Goal: Task Accomplishment & Management: Use online tool/utility

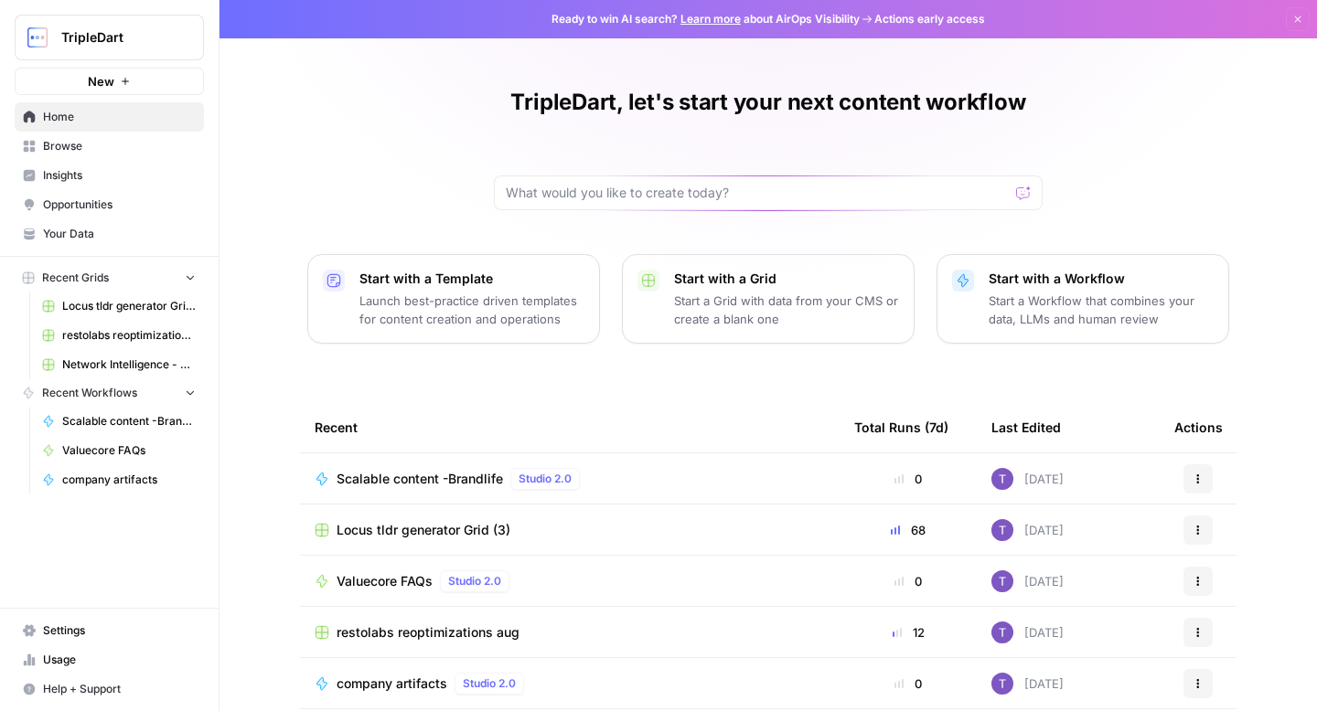
click at [145, 41] on span "TripleDart" at bounding box center [116, 37] width 111 height 18
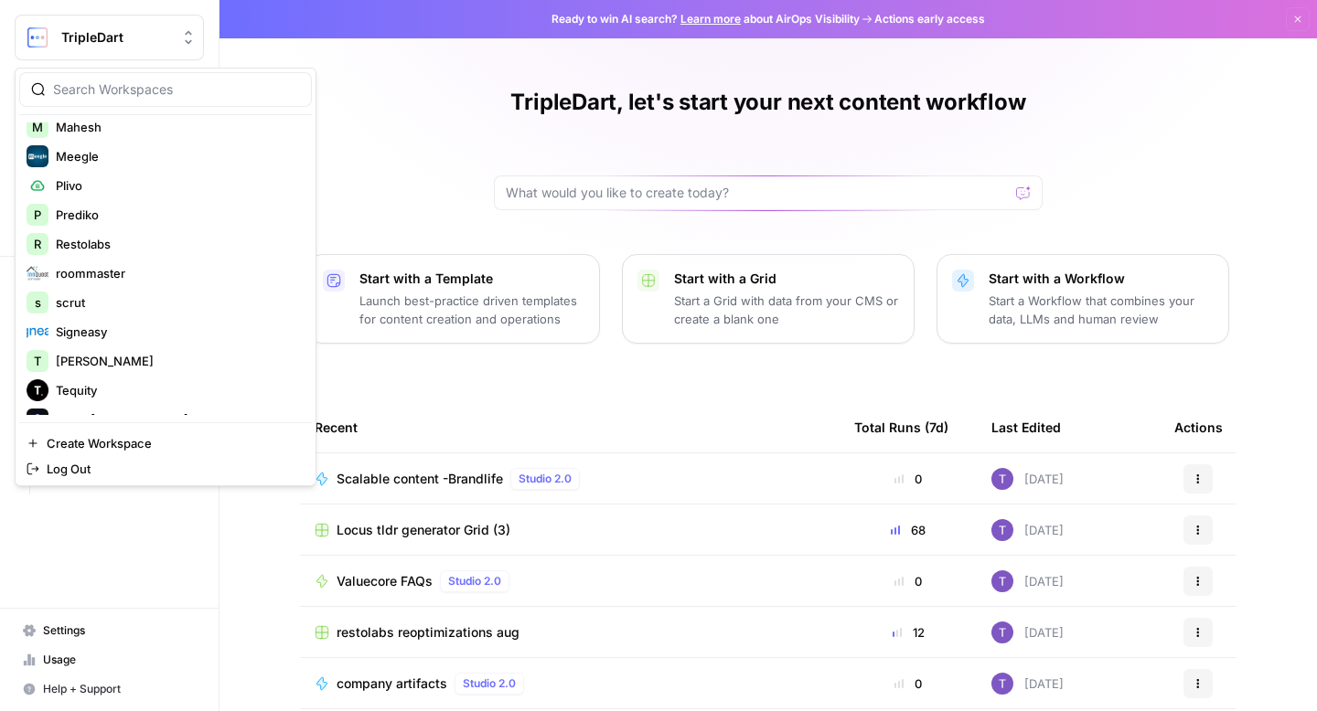
scroll to position [274, 0]
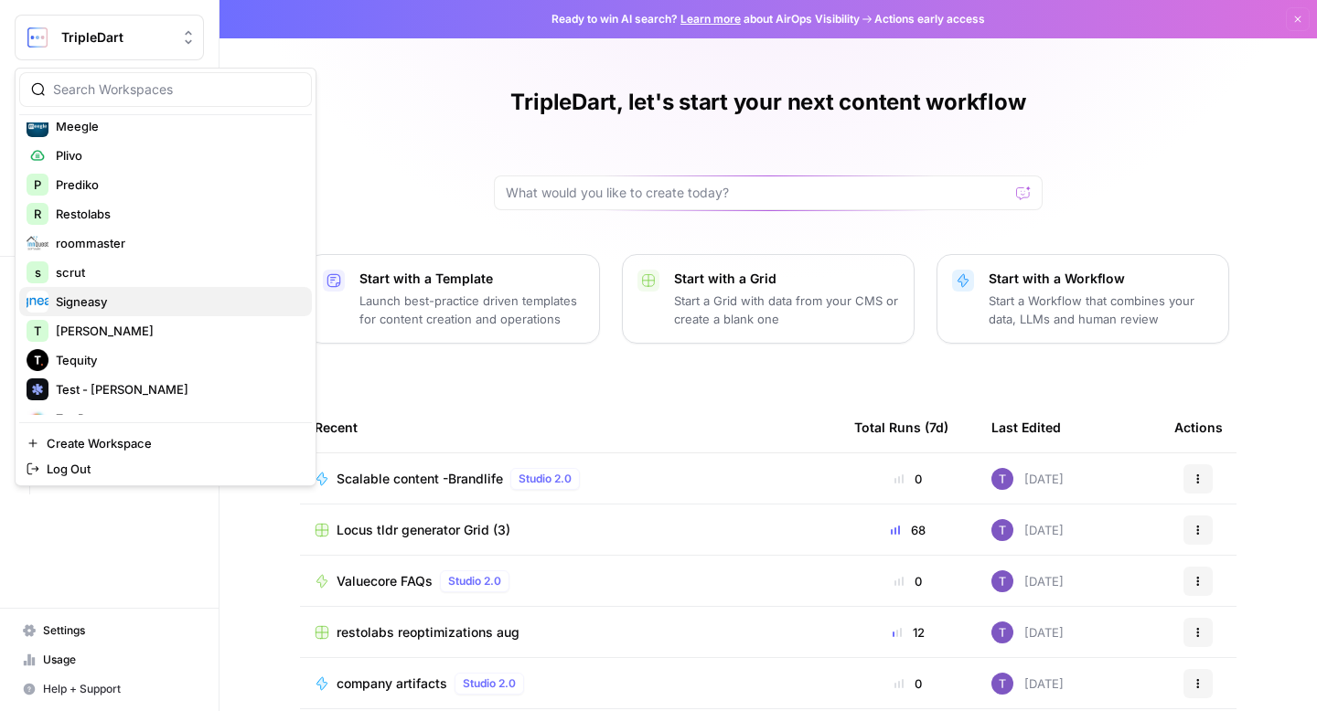
click at [119, 297] on span "Signeasy" at bounding box center [176, 302] width 241 height 18
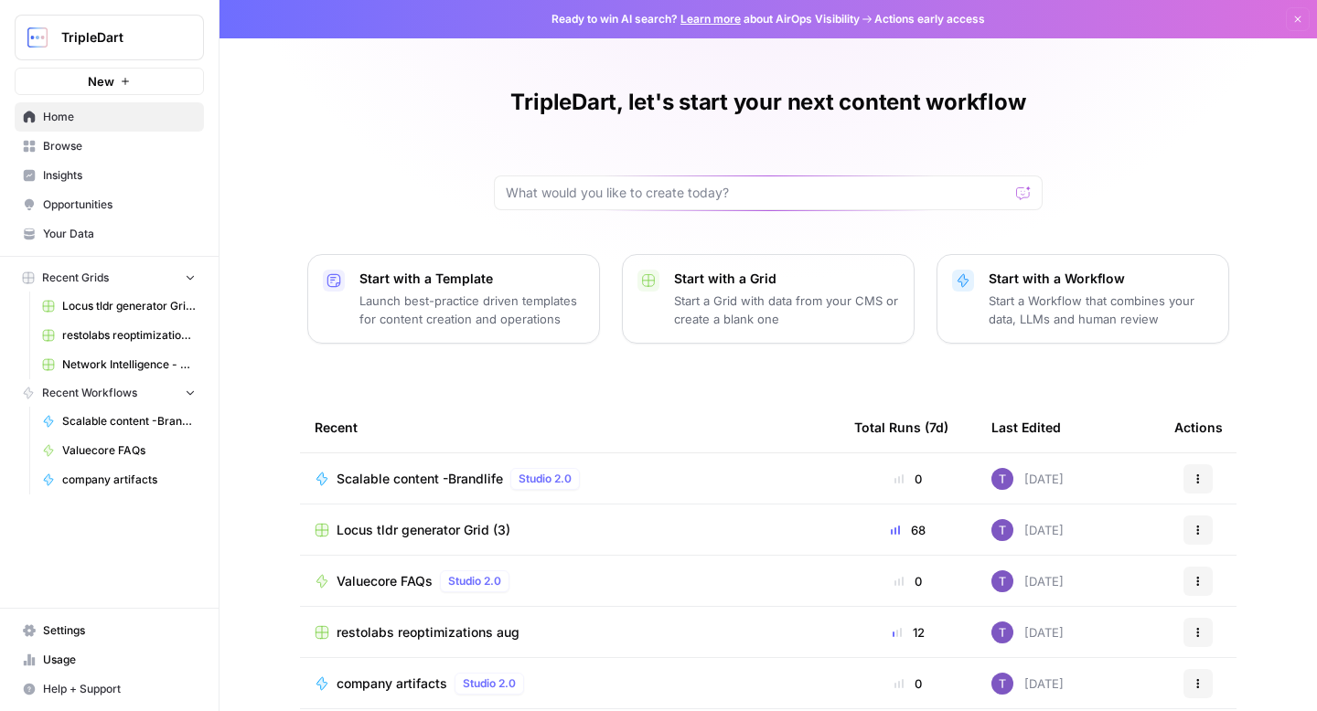
click at [101, 143] on span "Browse" at bounding box center [119, 146] width 153 height 16
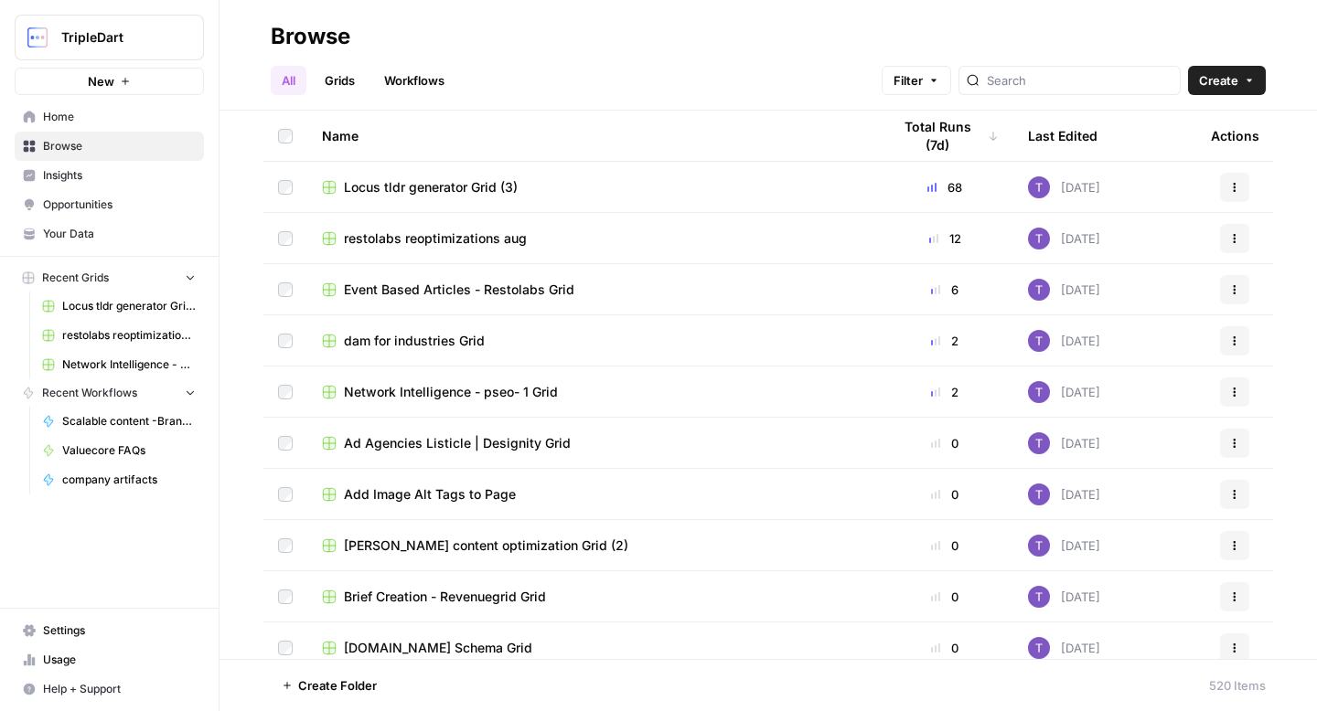
click at [435, 69] on link "Workflows" at bounding box center [414, 80] width 82 height 29
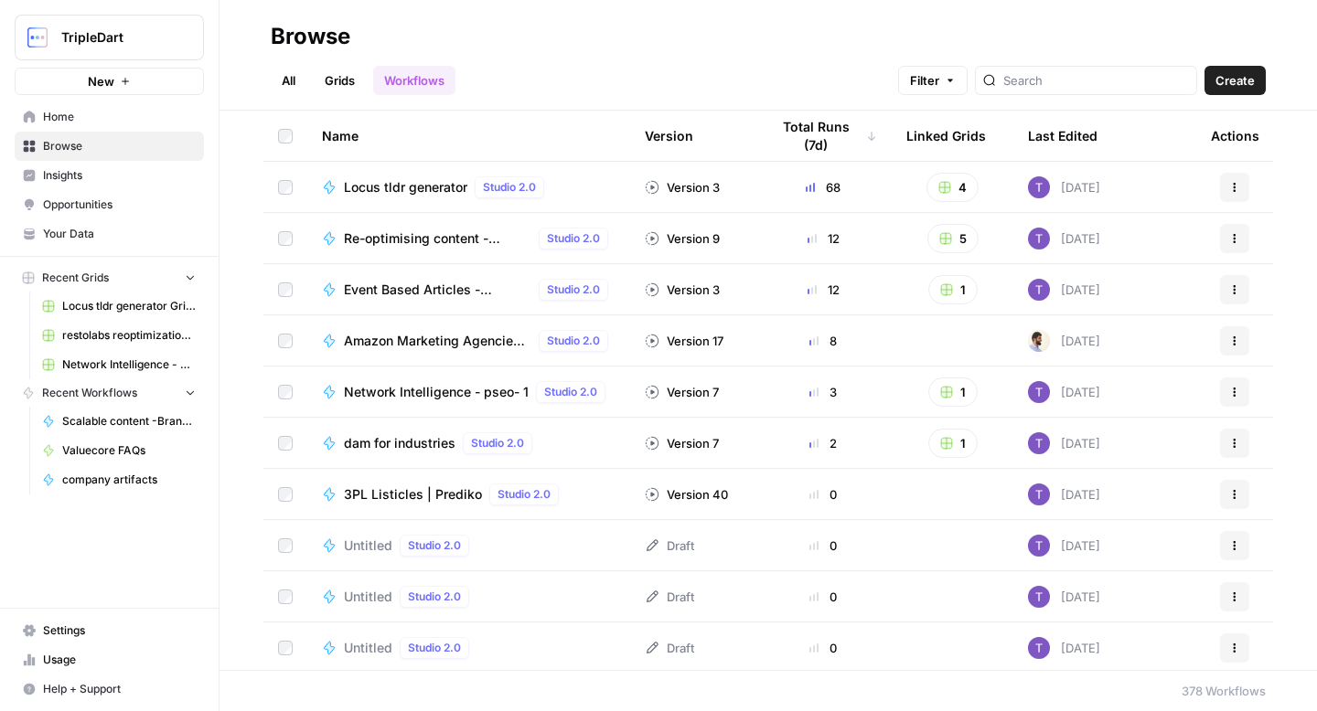
click at [383, 234] on span "Re-optimising content - RESTOLABS" at bounding box center [437, 238] width 187 height 18
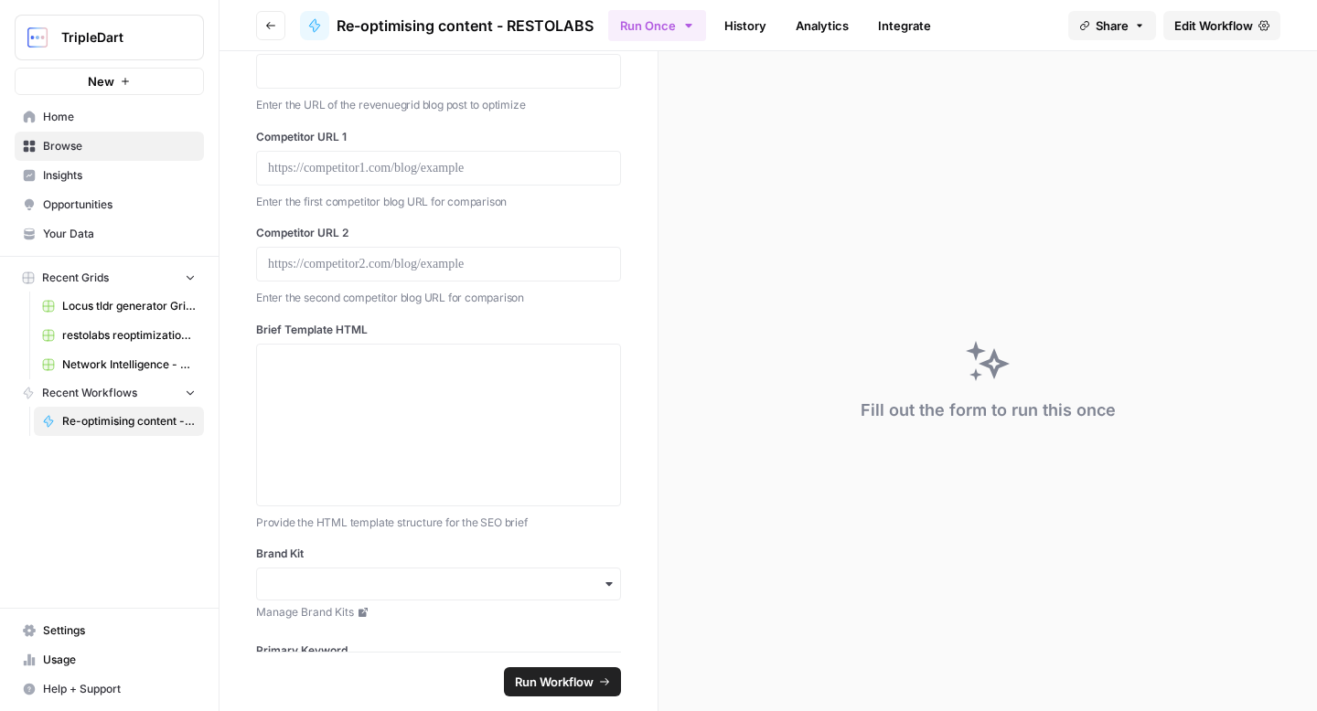
scroll to position [58, 0]
click at [310, 370] on div at bounding box center [438, 423] width 341 height 146
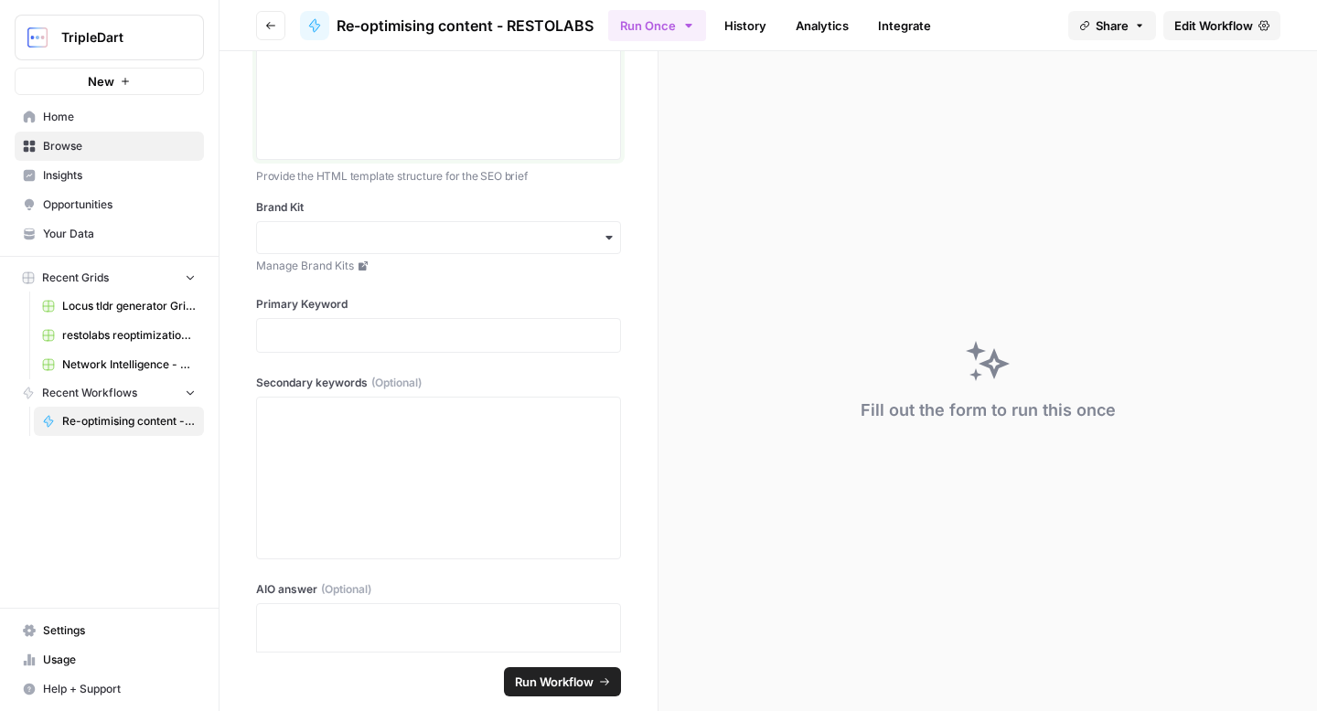
scroll to position [0, 0]
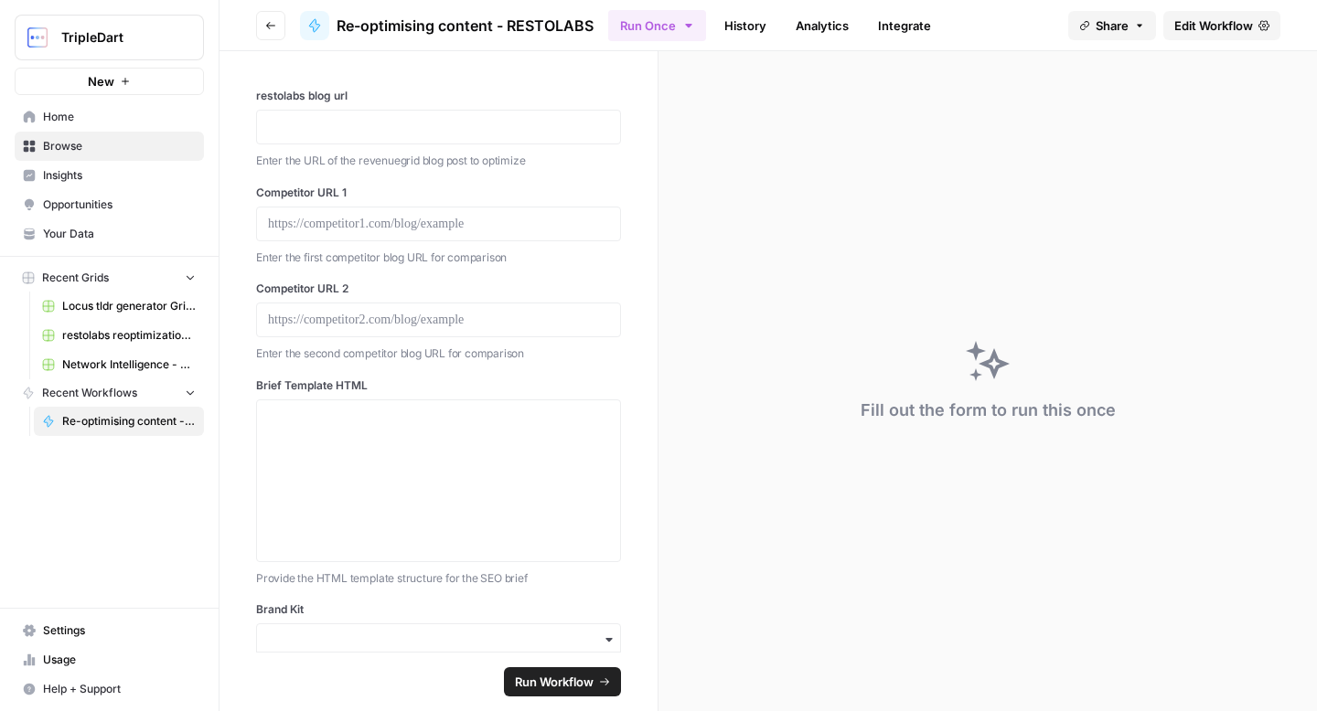
click at [269, 20] on icon "button" at bounding box center [270, 25] width 11 height 11
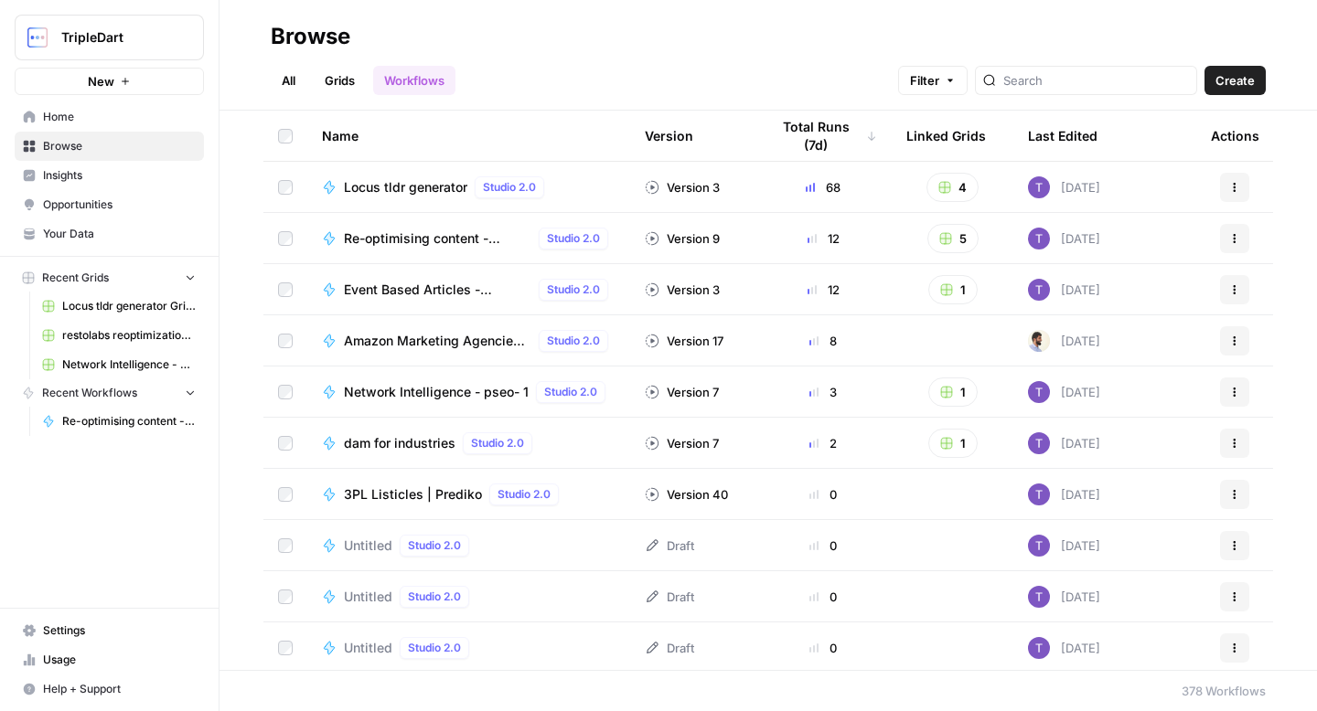
click at [1229, 233] on icon "button" at bounding box center [1234, 238] width 11 height 11
click at [439, 241] on span "Re-optimising content - RESTOLABS" at bounding box center [437, 238] width 187 height 18
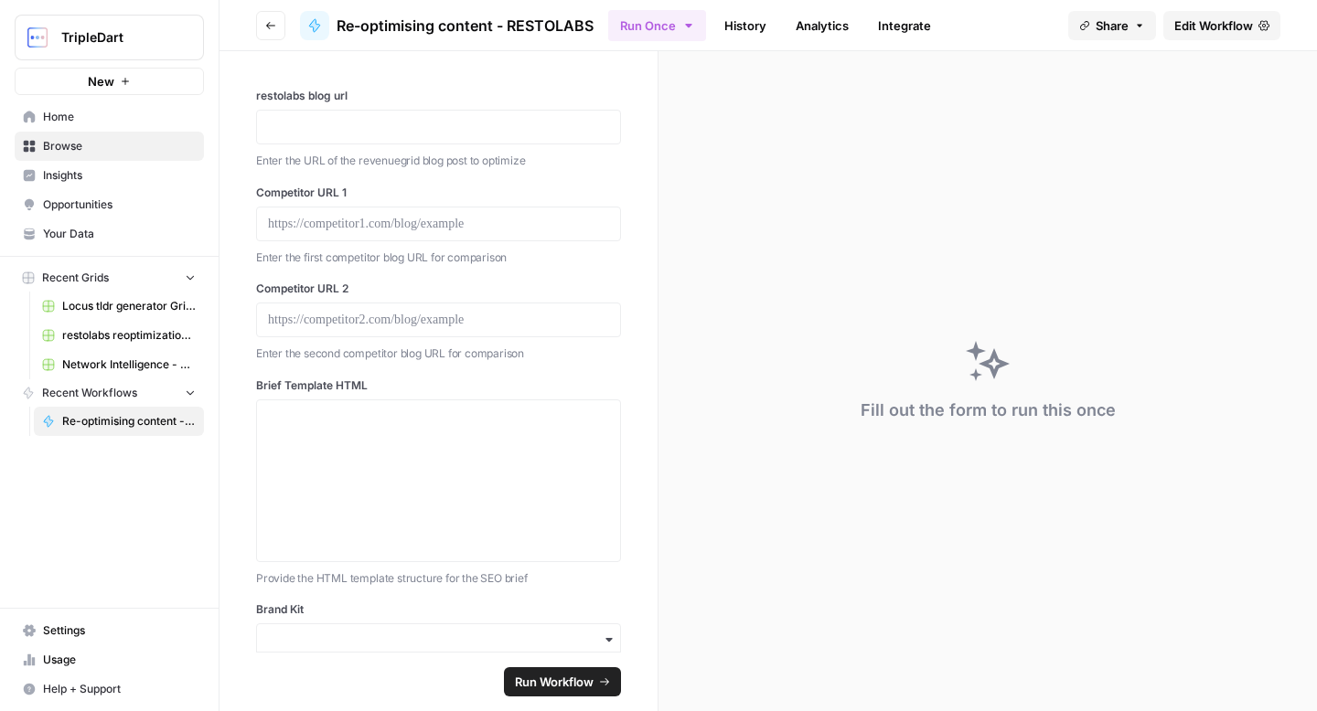
click at [1212, 18] on span "Edit Workflow" at bounding box center [1213, 25] width 79 height 18
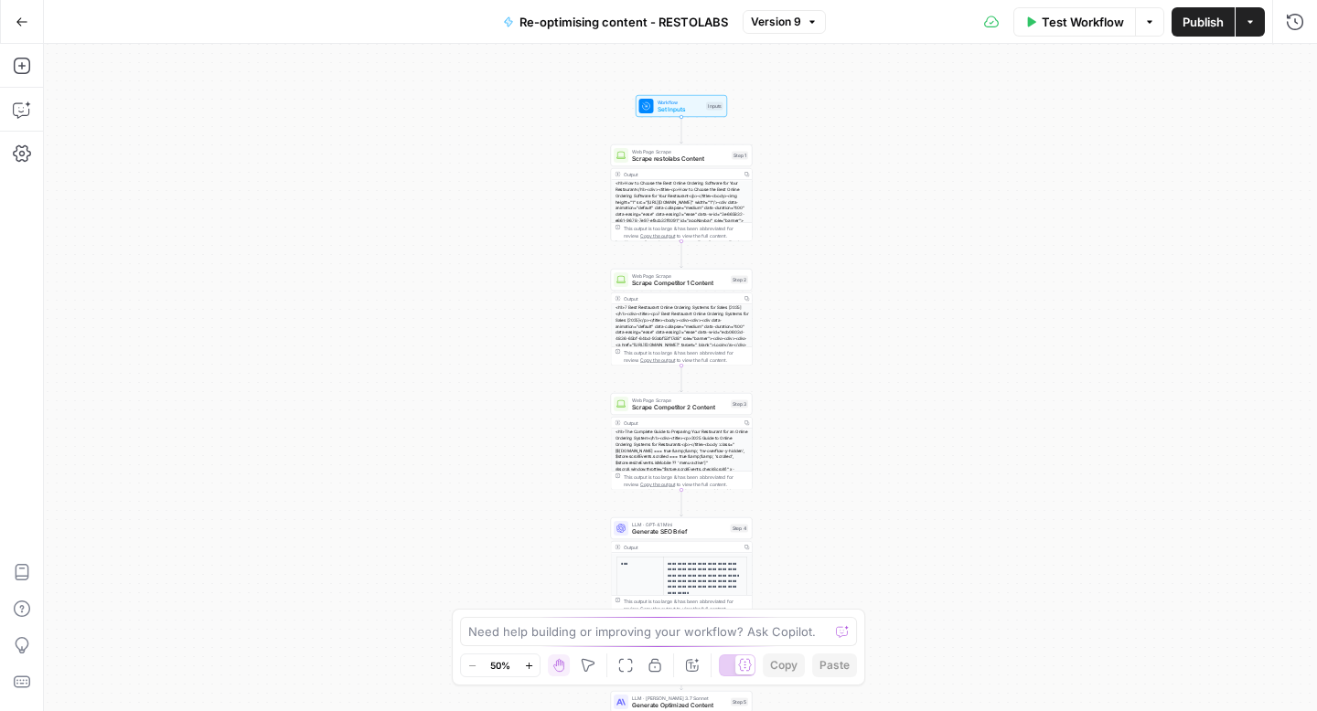
drag, startPoint x: 547, startPoint y: 178, endPoint x: 549, endPoint y: 455, distance: 277.0
click at [549, 454] on div "**********" at bounding box center [680, 377] width 1273 height 667
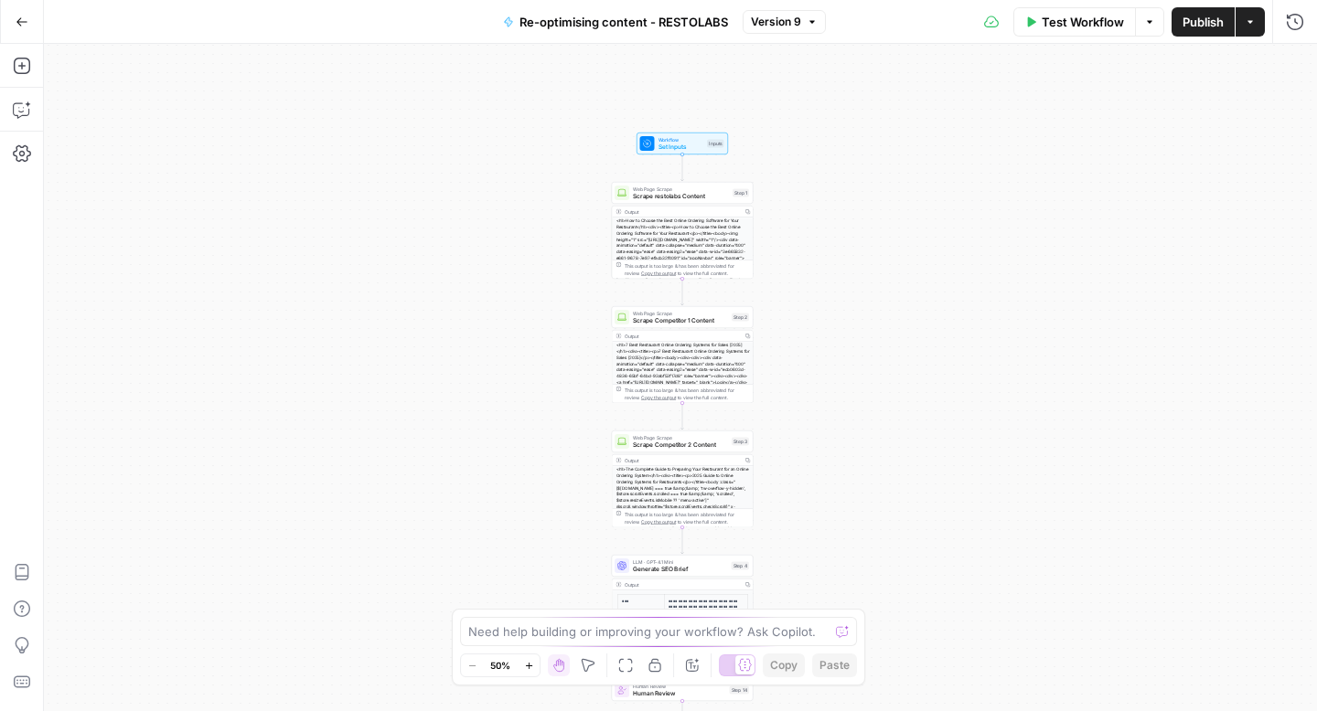
drag, startPoint x: 567, startPoint y: 258, endPoint x: 562, endPoint y: 391, distance: 133.6
click at [562, 391] on div "**********" at bounding box center [680, 377] width 1273 height 667
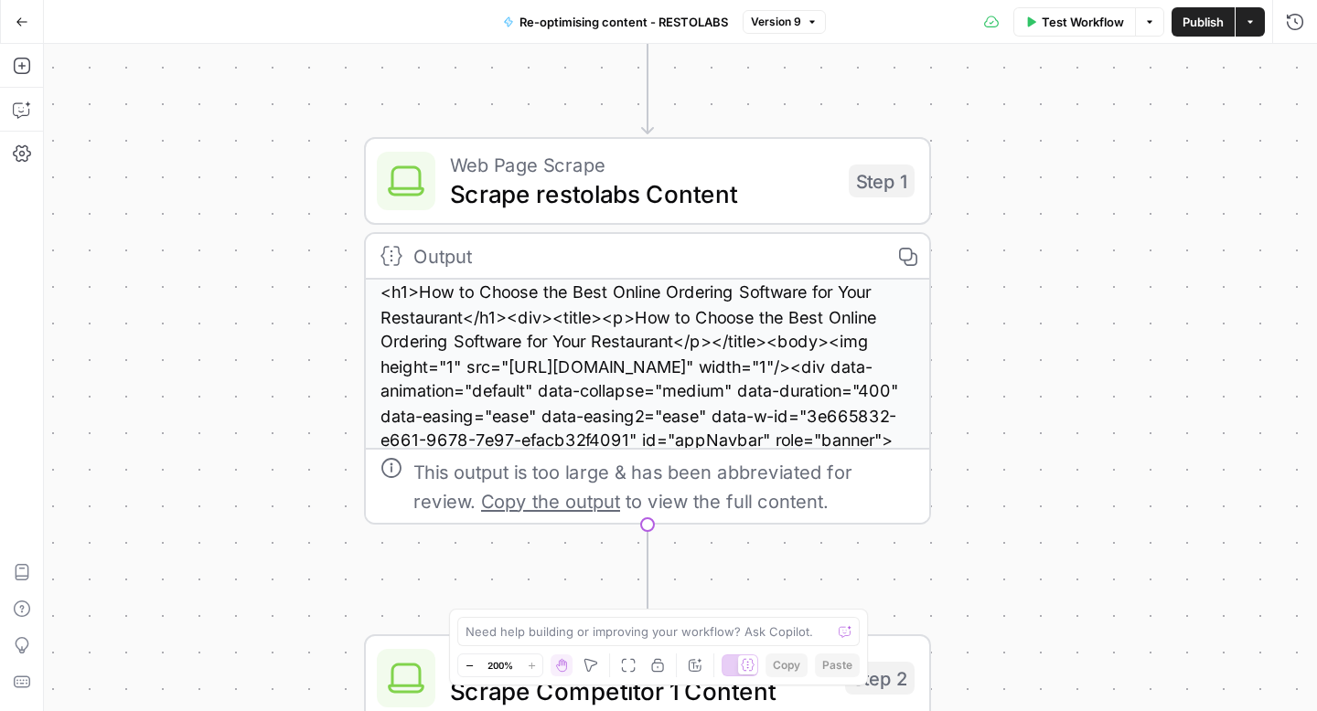
drag, startPoint x: 624, startPoint y: 304, endPoint x: 263, endPoint y: 427, distance: 381.4
click at [263, 427] on div "**********" at bounding box center [680, 377] width 1273 height 667
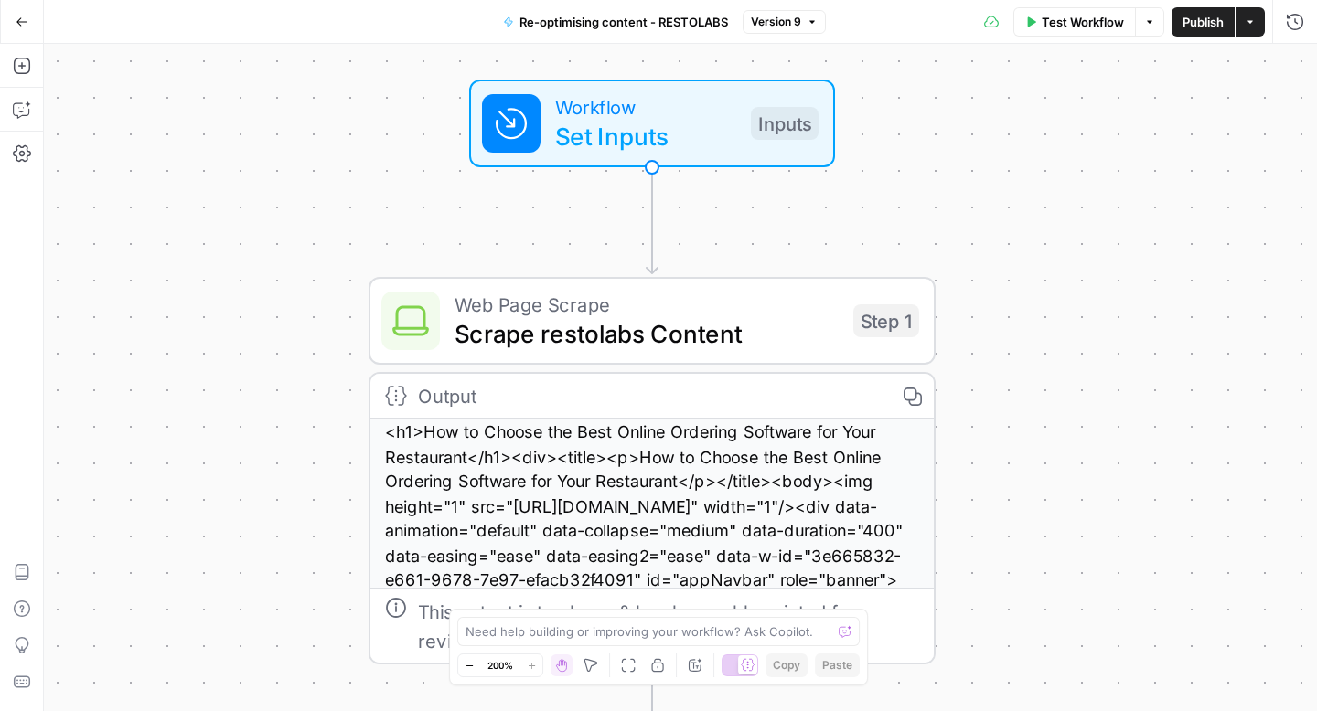
drag, startPoint x: 280, startPoint y: 312, endPoint x: 280, endPoint y: 451, distance: 139.0
click at [280, 451] on div "**********" at bounding box center [680, 377] width 1273 height 667
click at [647, 450] on div "<h1>How to Choose the Best Online Ordering Software for Your Restaurant</h1><di…" at bounding box center [650, 604] width 563 height 370
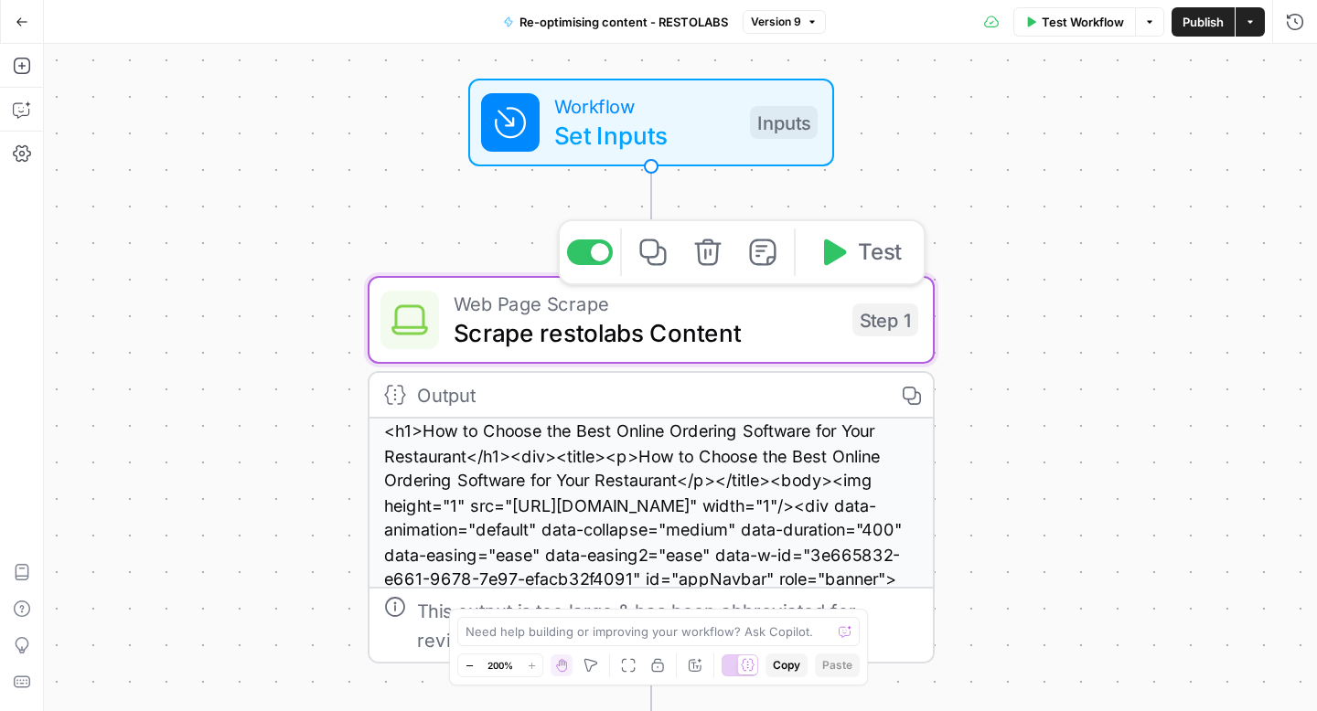
click at [635, 344] on span "Scrape restolabs Content" at bounding box center [645, 333] width 384 height 37
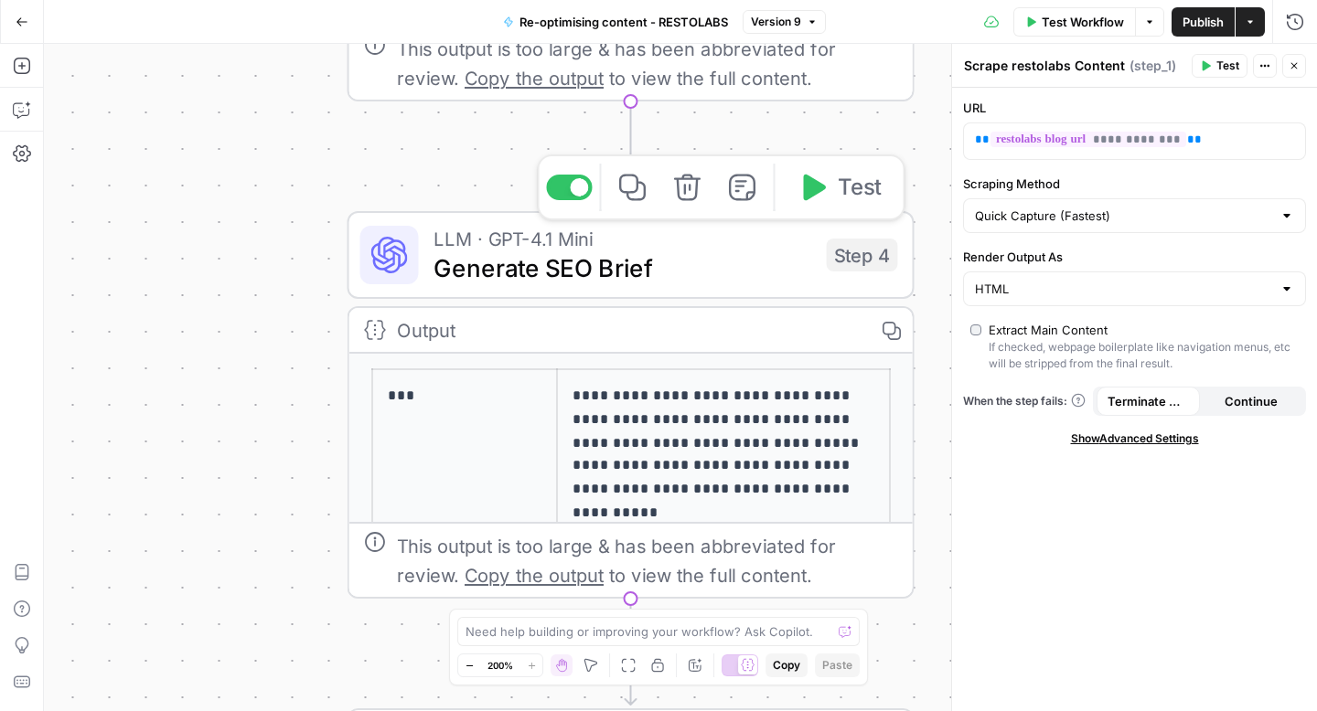
click at [545, 273] on span "Generate SEO Brief" at bounding box center [622, 268] width 379 height 37
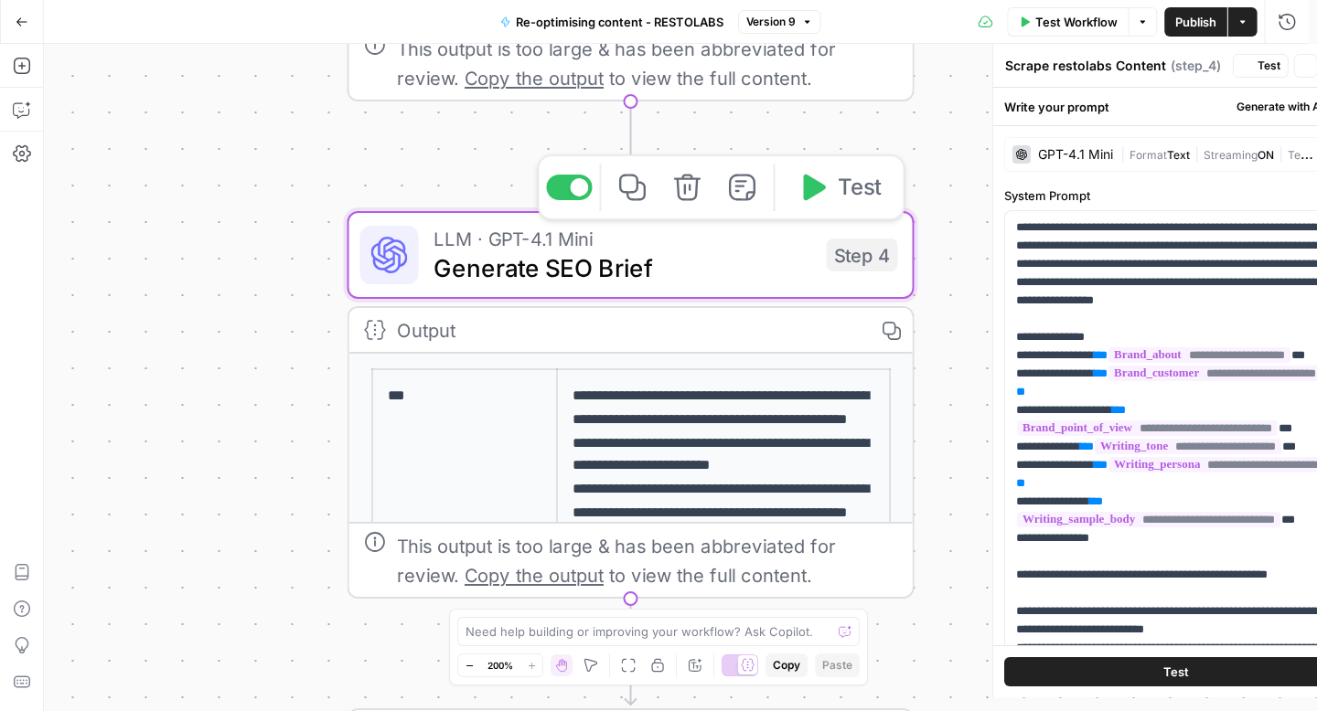
type textarea "Generate SEO Brief"
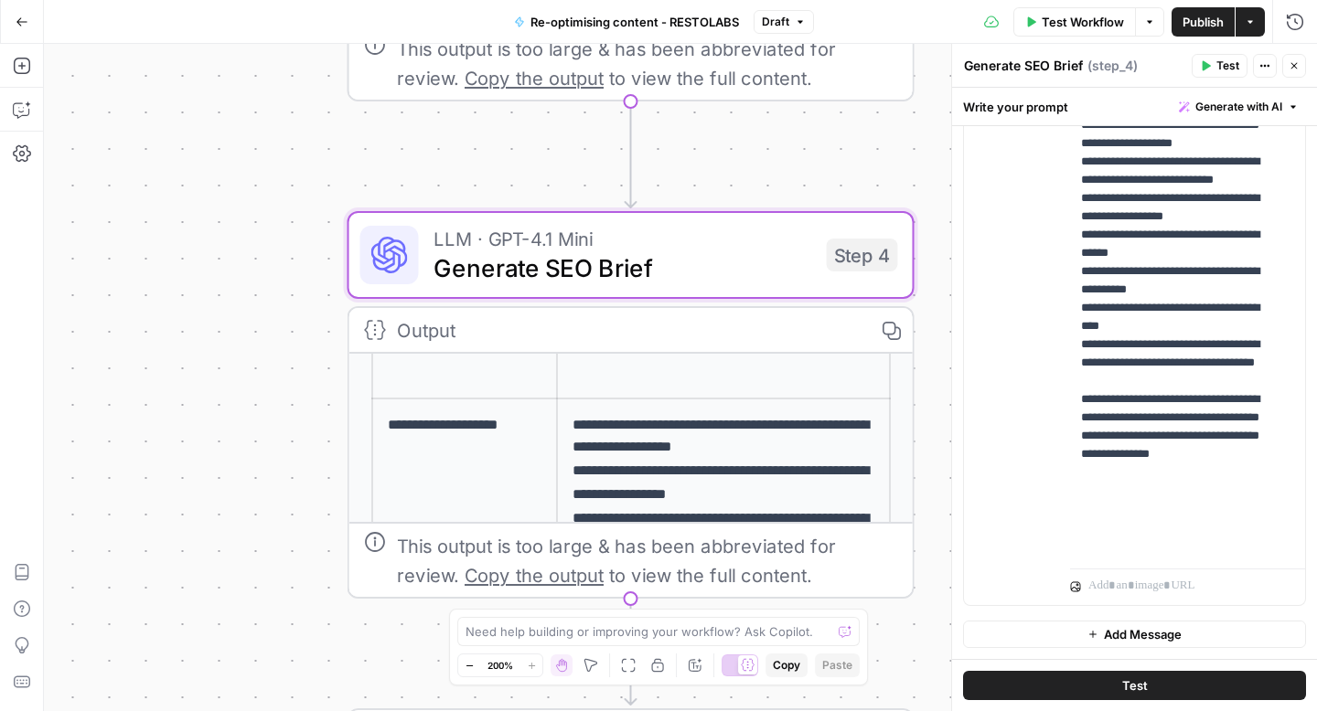
scroll to position [211, 0]
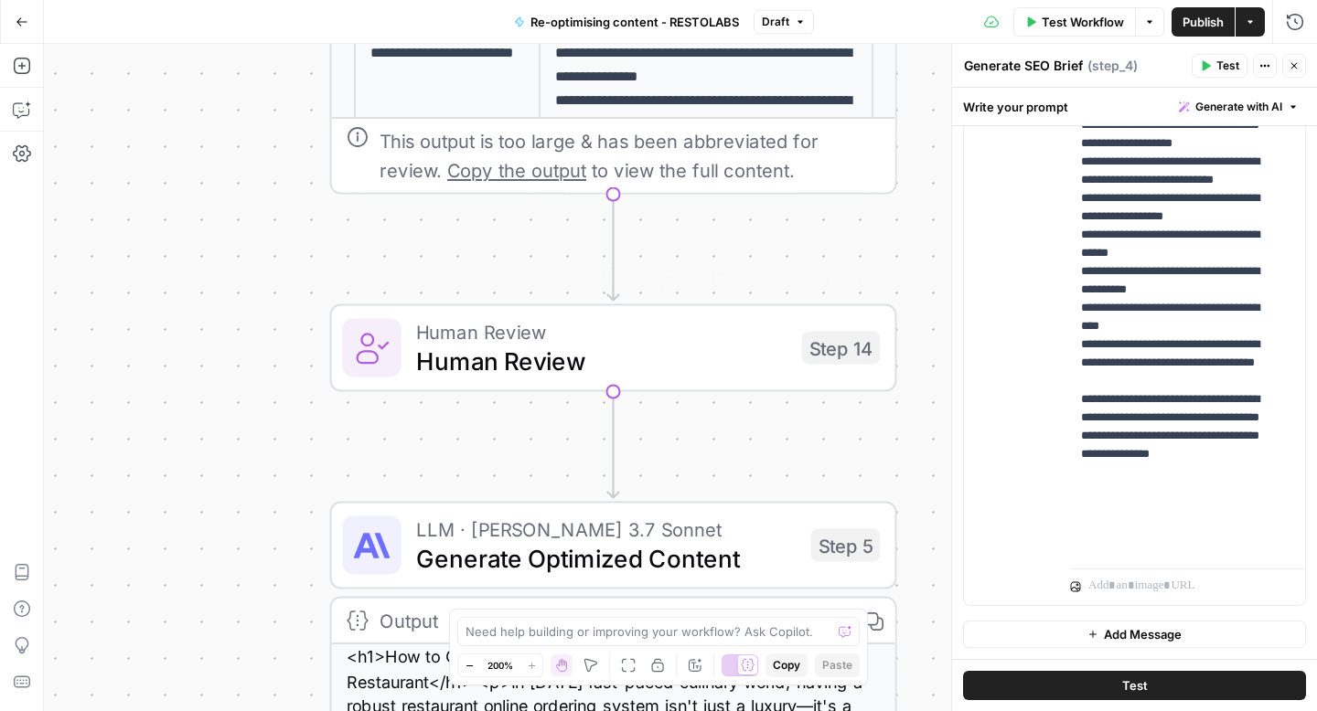
click at [518, 359] on span "Human Review" at bounding box center [601, 361] width 371 height 37
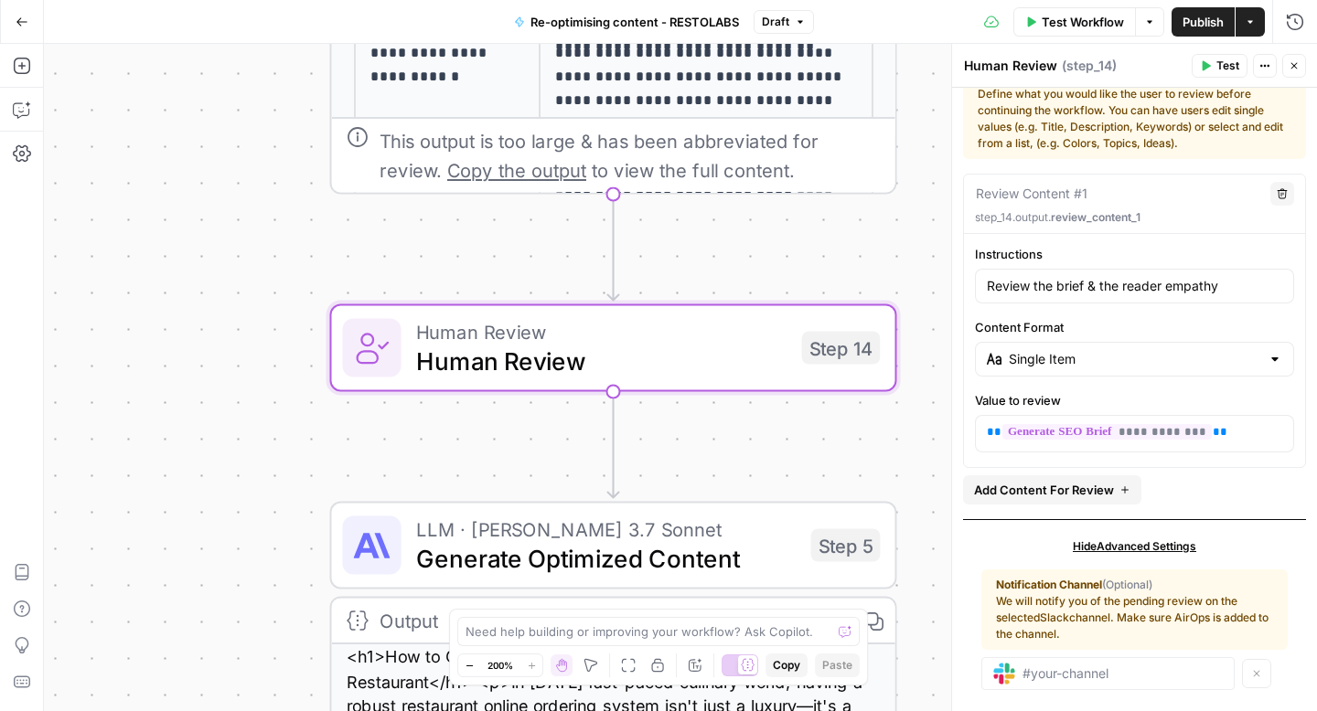
scroll to position [59, 0]
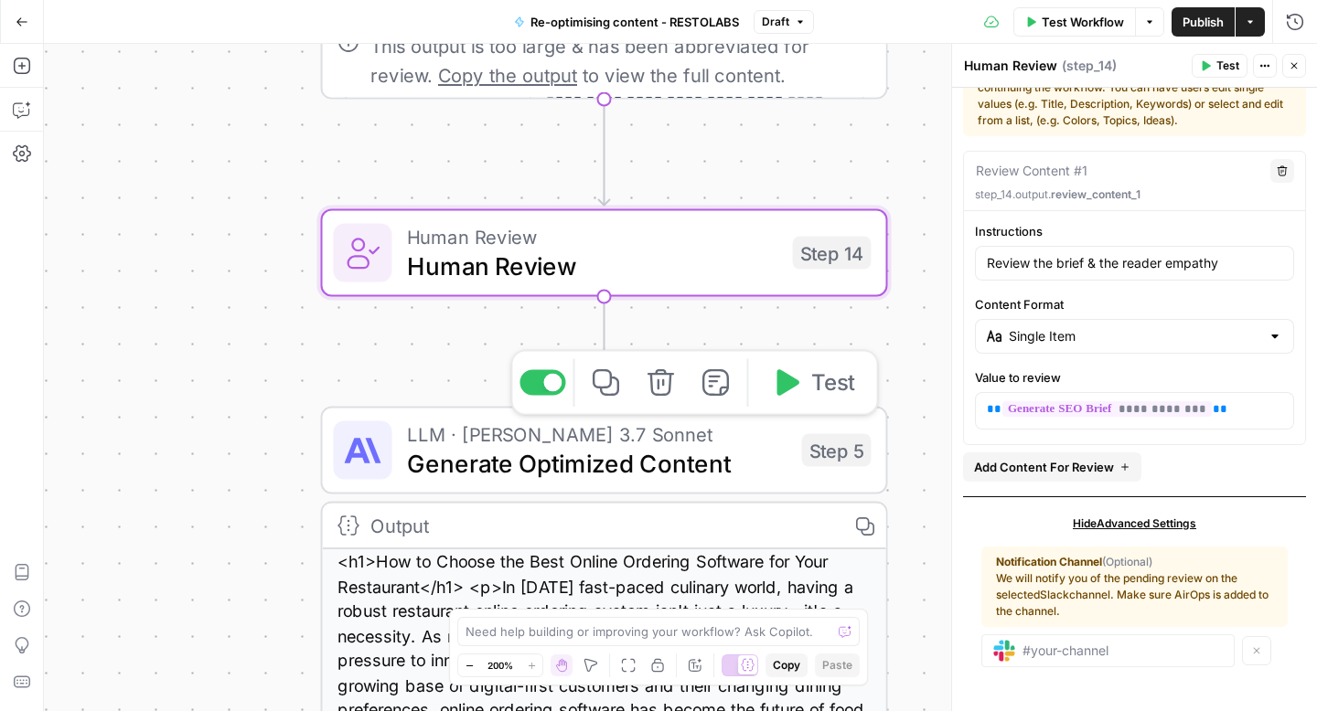
click at [531, 471] on span "Generate Optimized Content" at bounding box center [597, 463] width 380 height 37
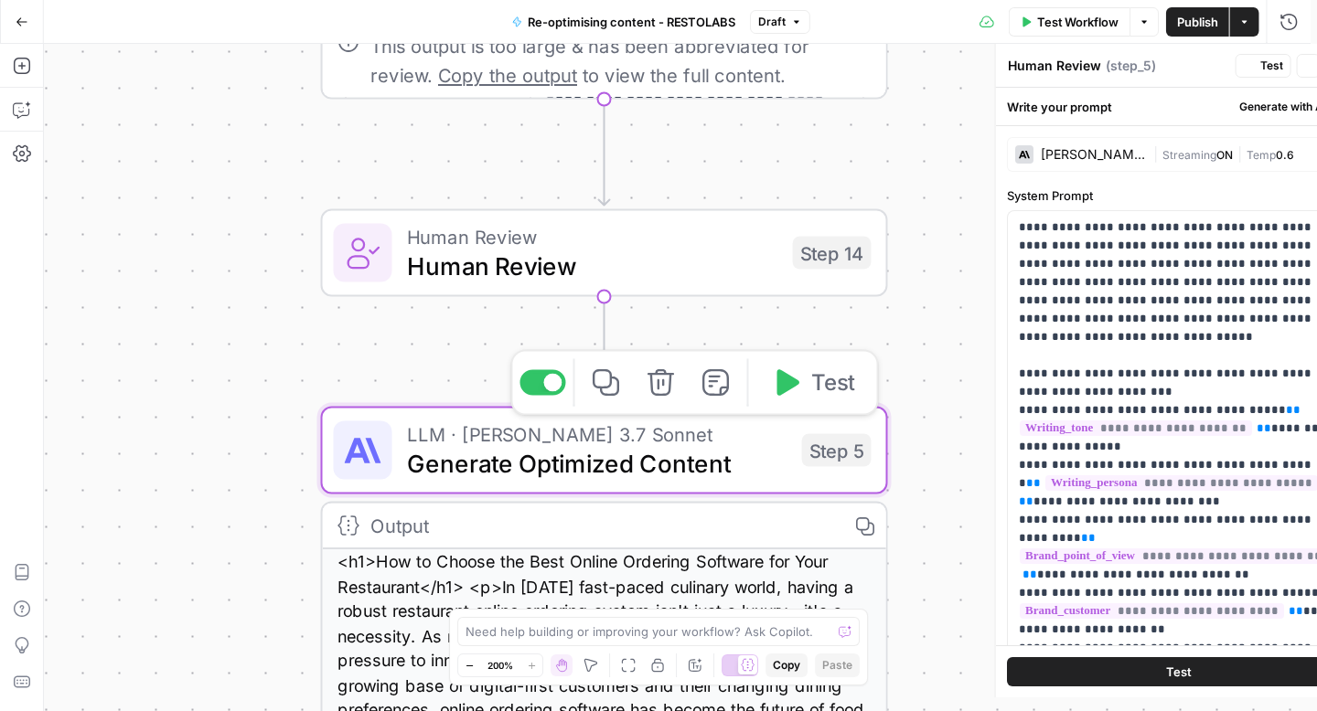
type textarea "Generate Optimized Content"
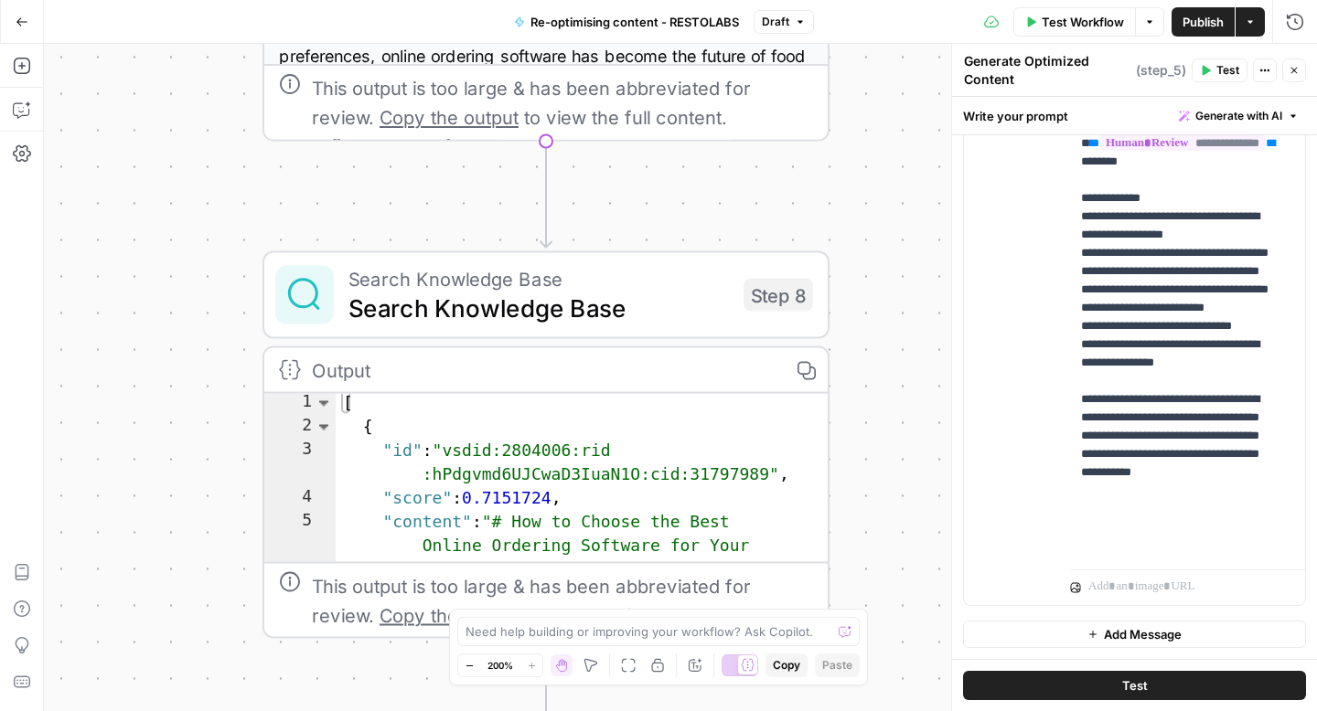
scroll to position [30, 0]
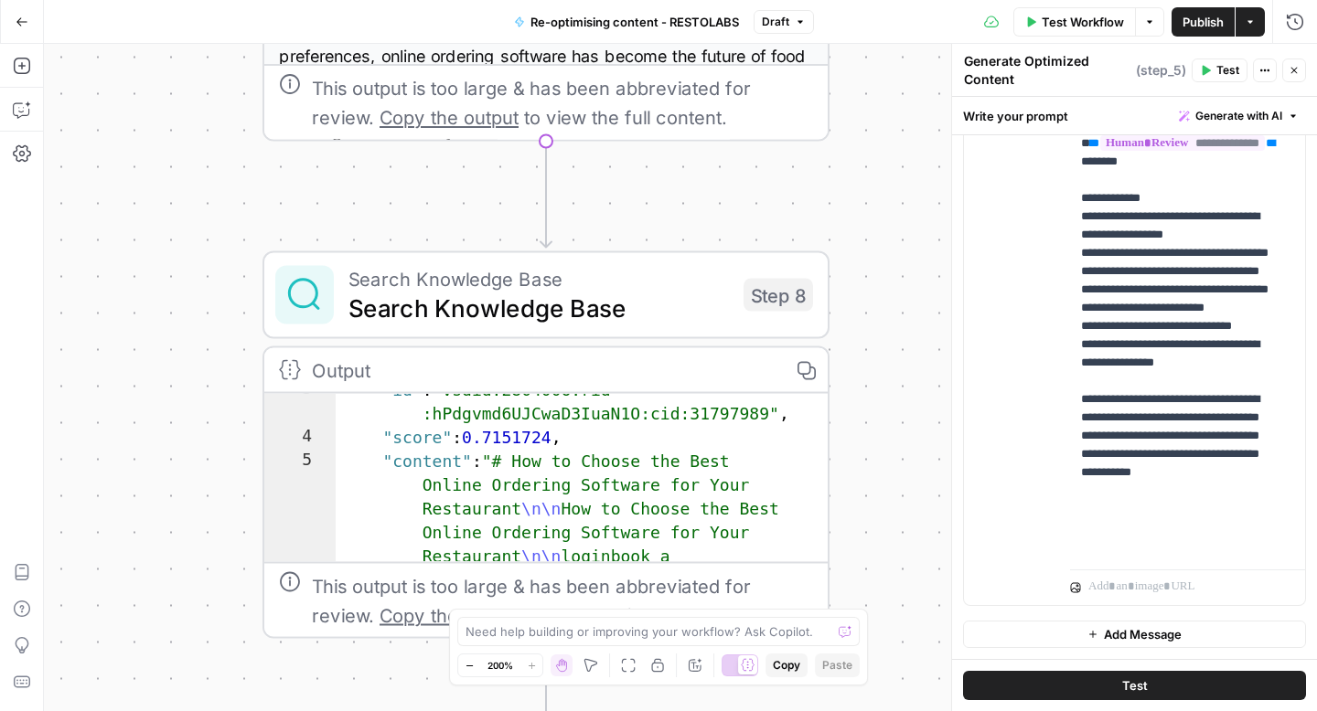
click at [497, 314] on span "Search Knowledge Base" at bounding box center [538, 308] width 380 height 37
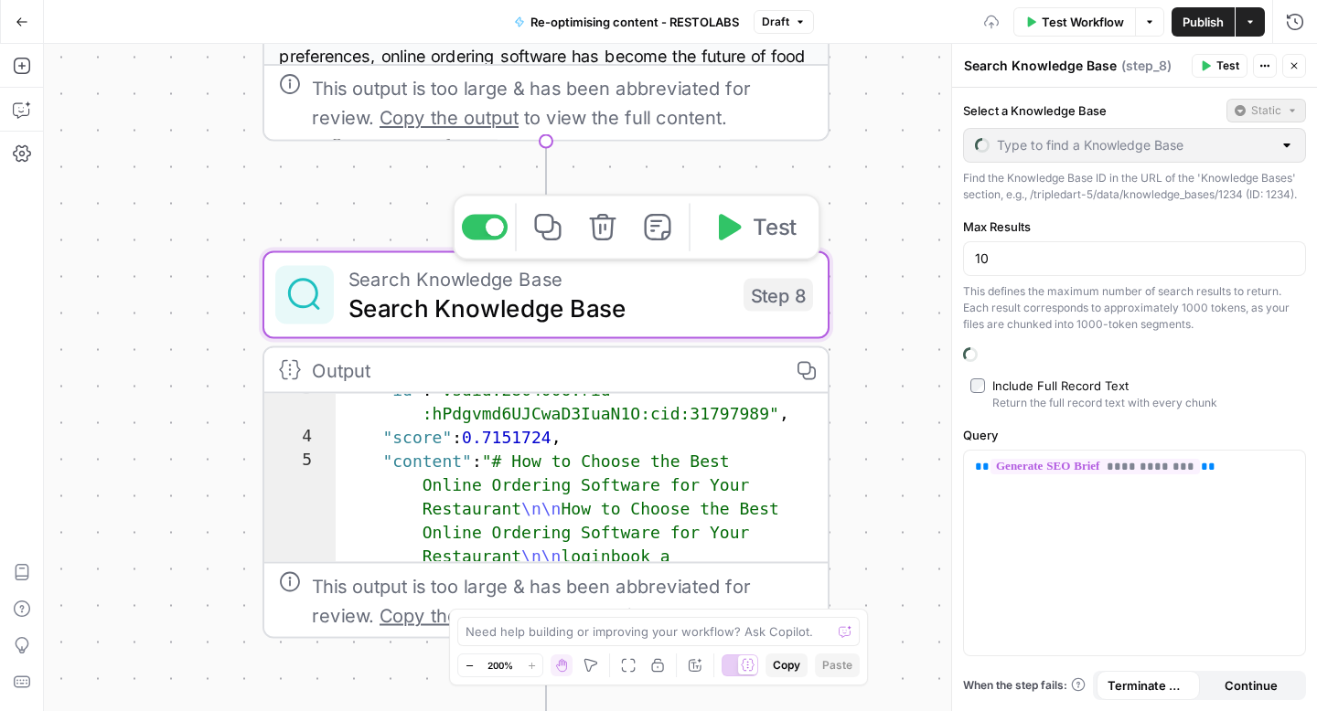
type input "Restolabs"
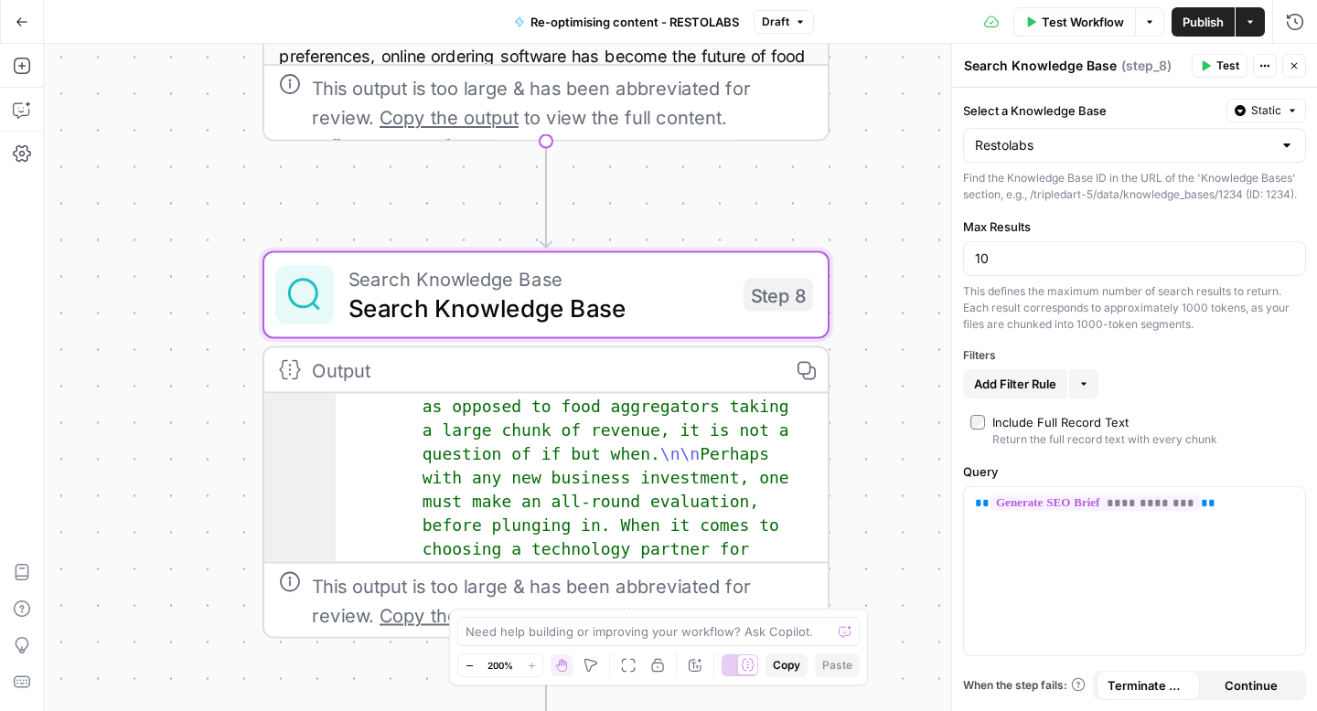
scroll to position [330, 0]
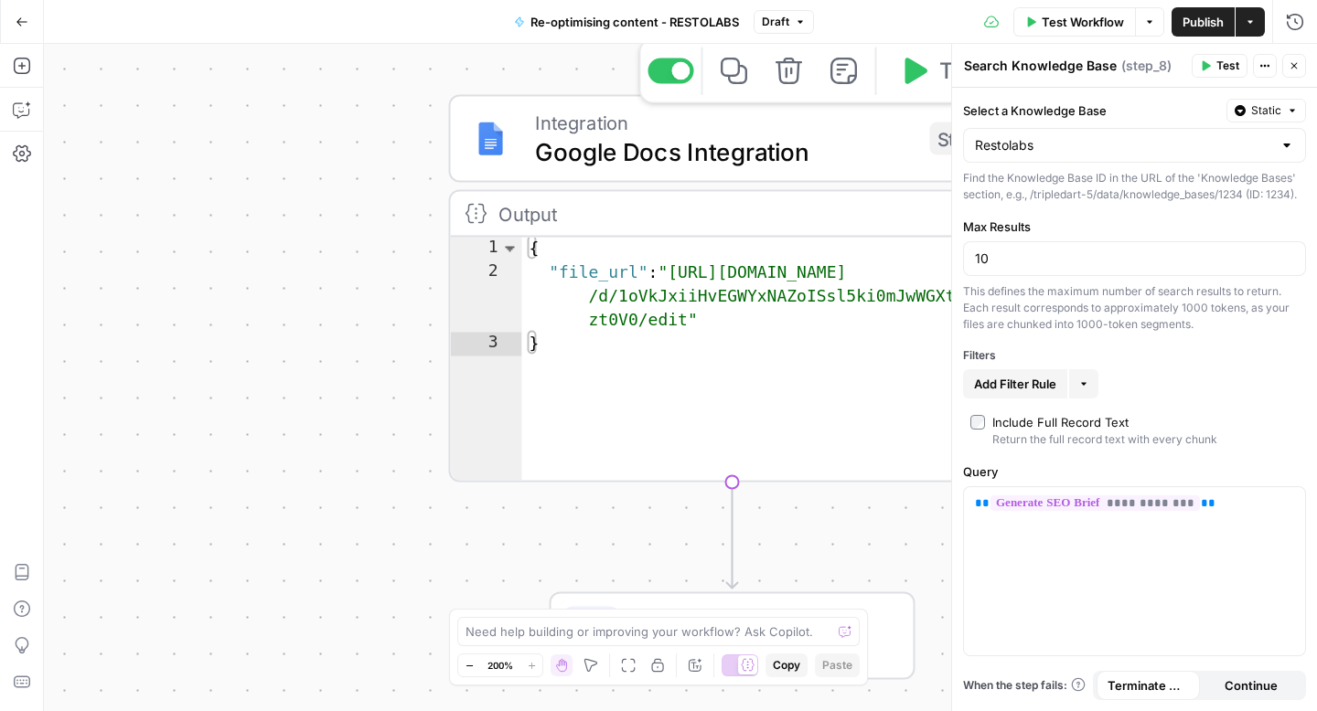
click at [652, 166] on span "Google Docs Integration" at bounding box center [725, 151] width 380 height 37
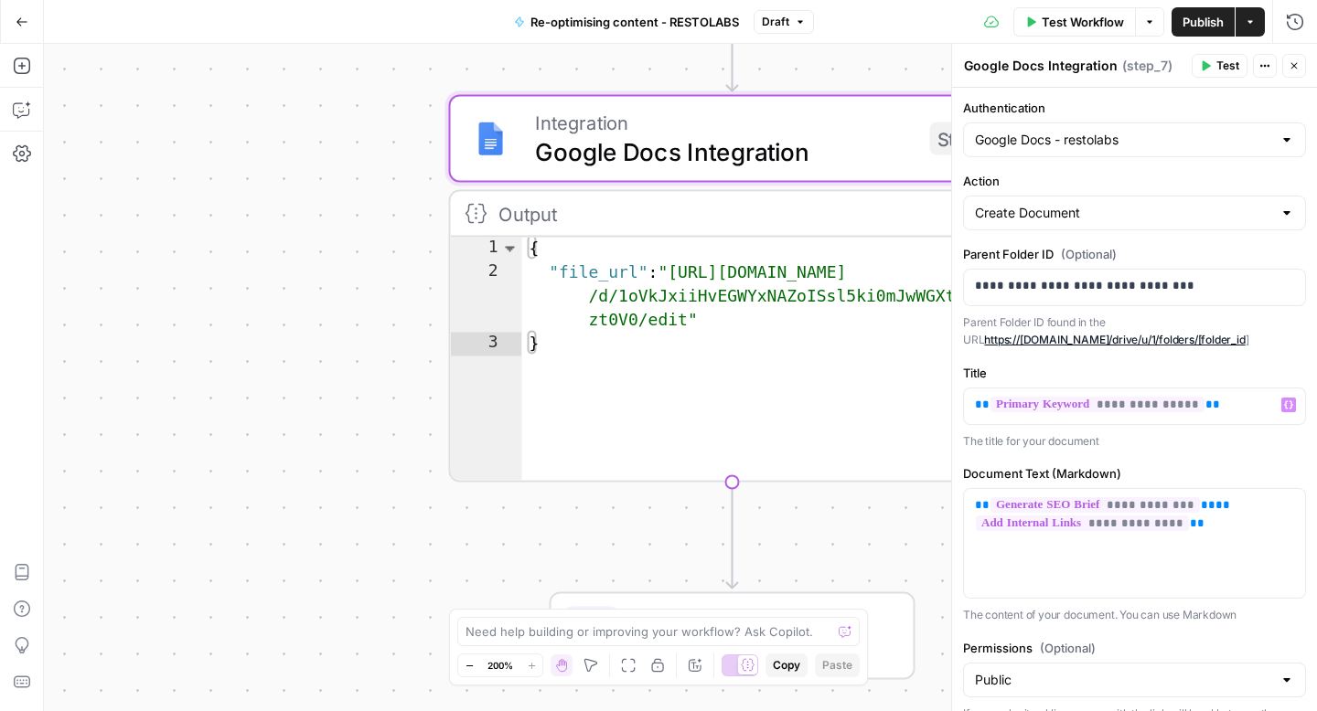
scroll to position [83, 0]
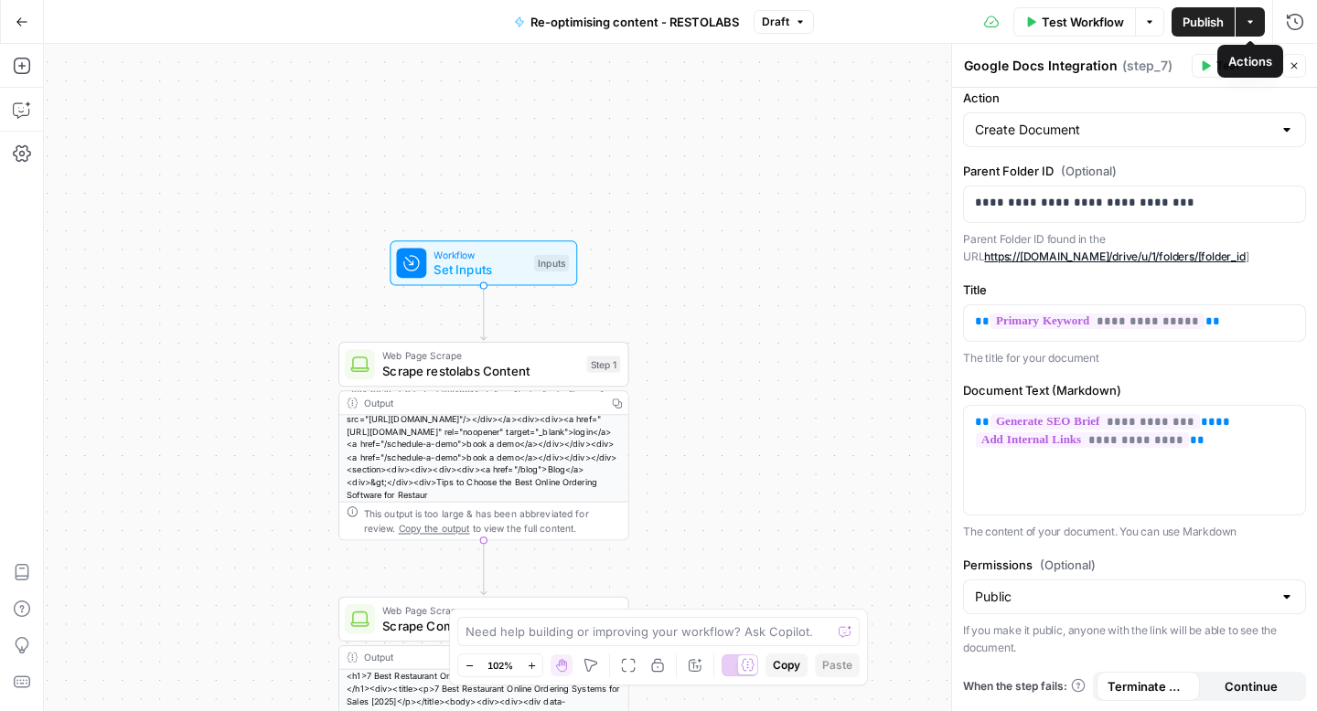
click at [1253, 20] on icon "button" at bounding box center [1249, 21] width 11 height 11
click at [1147, 11] on button "Options" at bounding box center [1149, 21] width 29 height 29
click at [934, 23] on div "Test Workflow Options Publish Actions Run History" at bounding box center [1065, 21] width 503 height 43
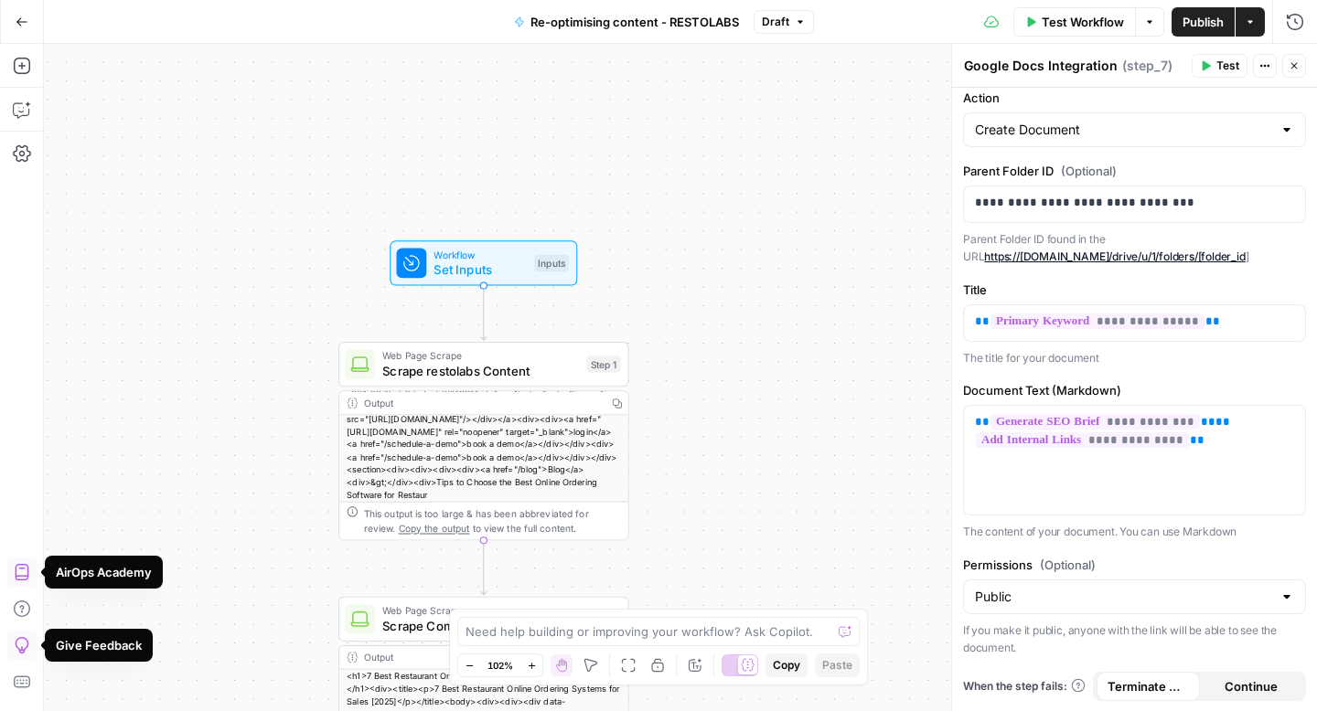
click at [16, 24] on icon "button" at bounding box center [22, 22] width 13 height 13
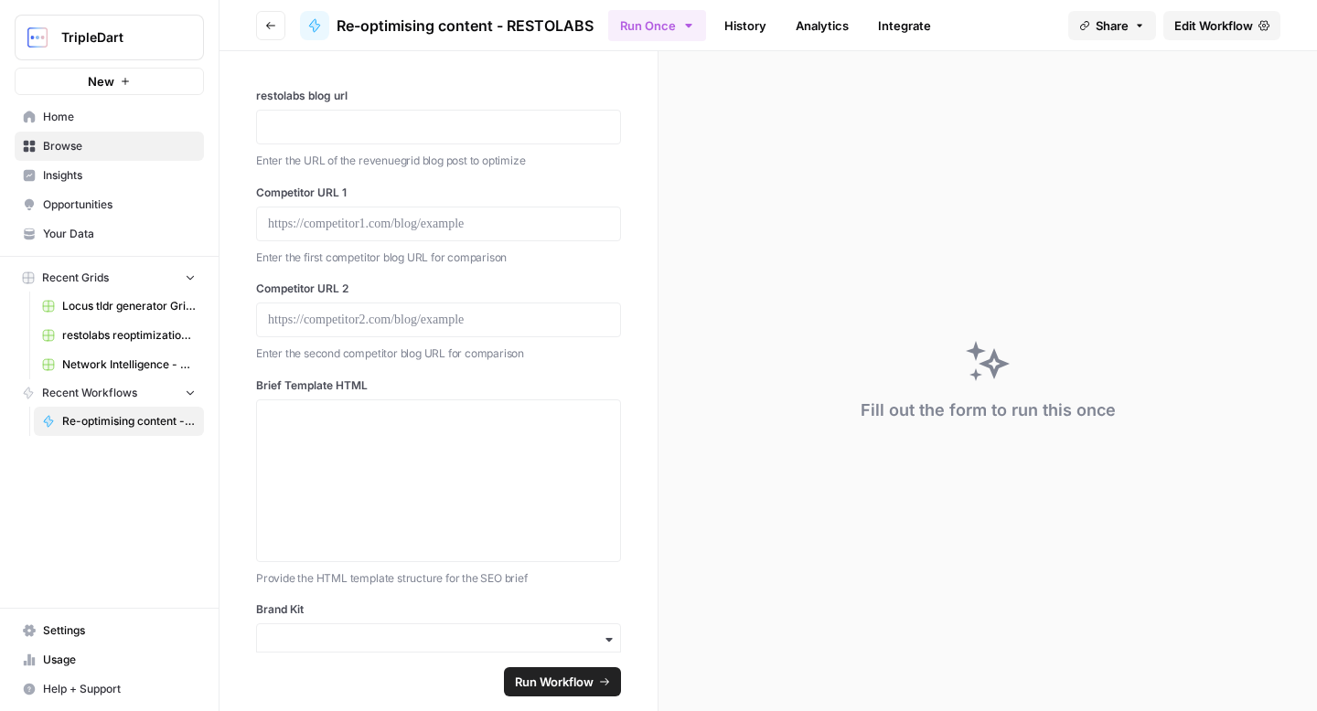
click at [262, 27] on button "Go back" at bounding box center [270, 25] width 29 height 29
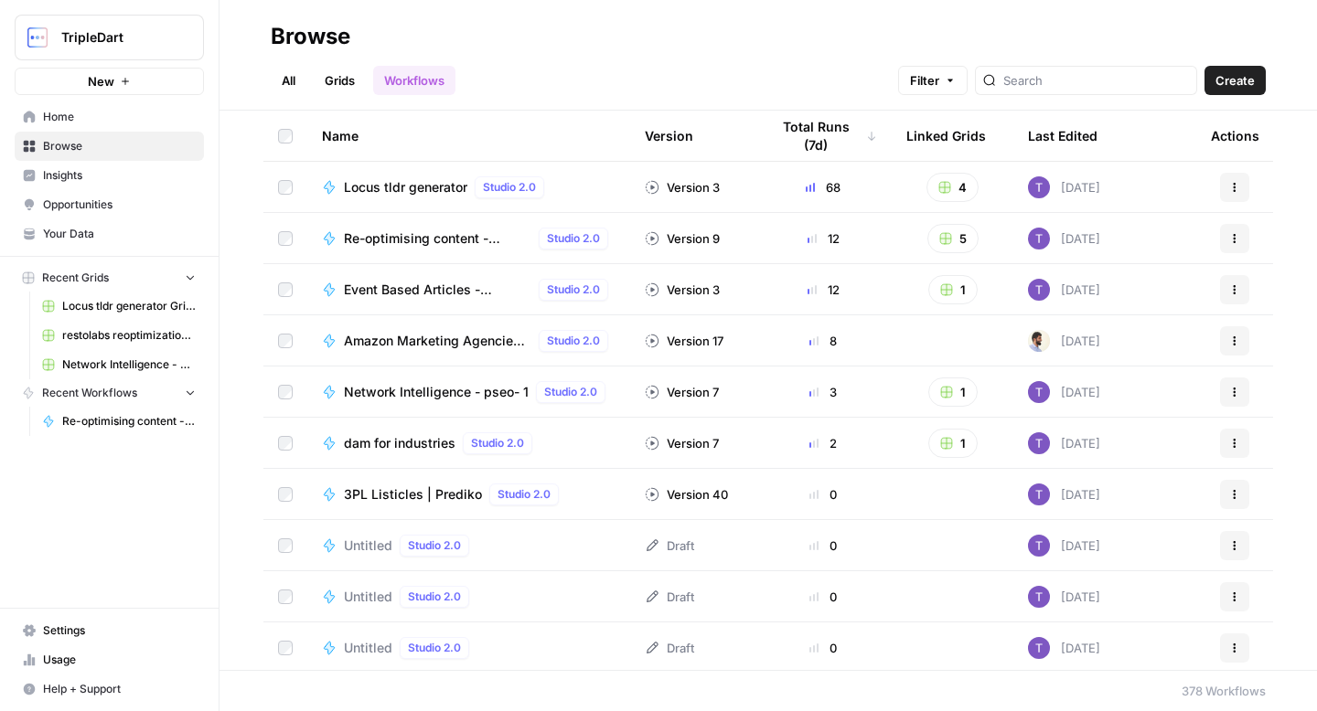
click at [411, 236] on span "Re-optimising content - RESTOLABS" at bounding box center [437, 238] width 187 height 18
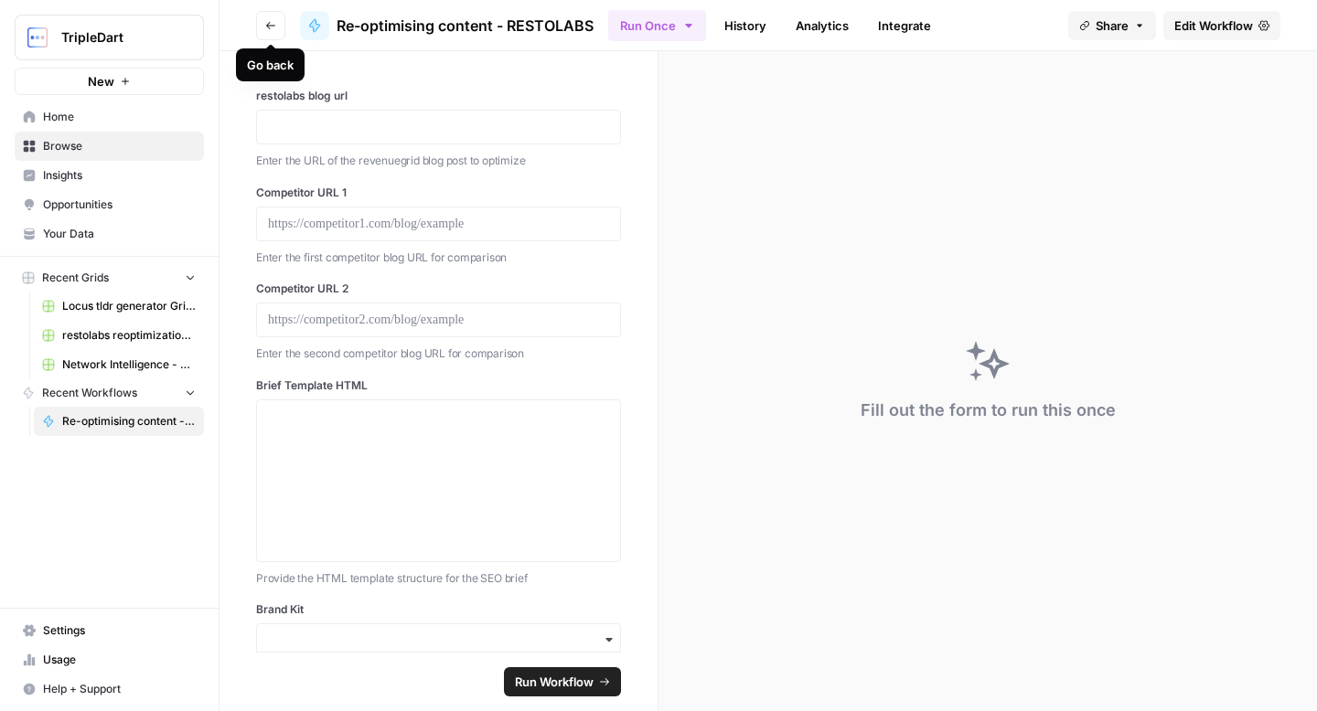
click at [272, 27] on icon "button" at bounding box center [270, 25] width 11 height 11
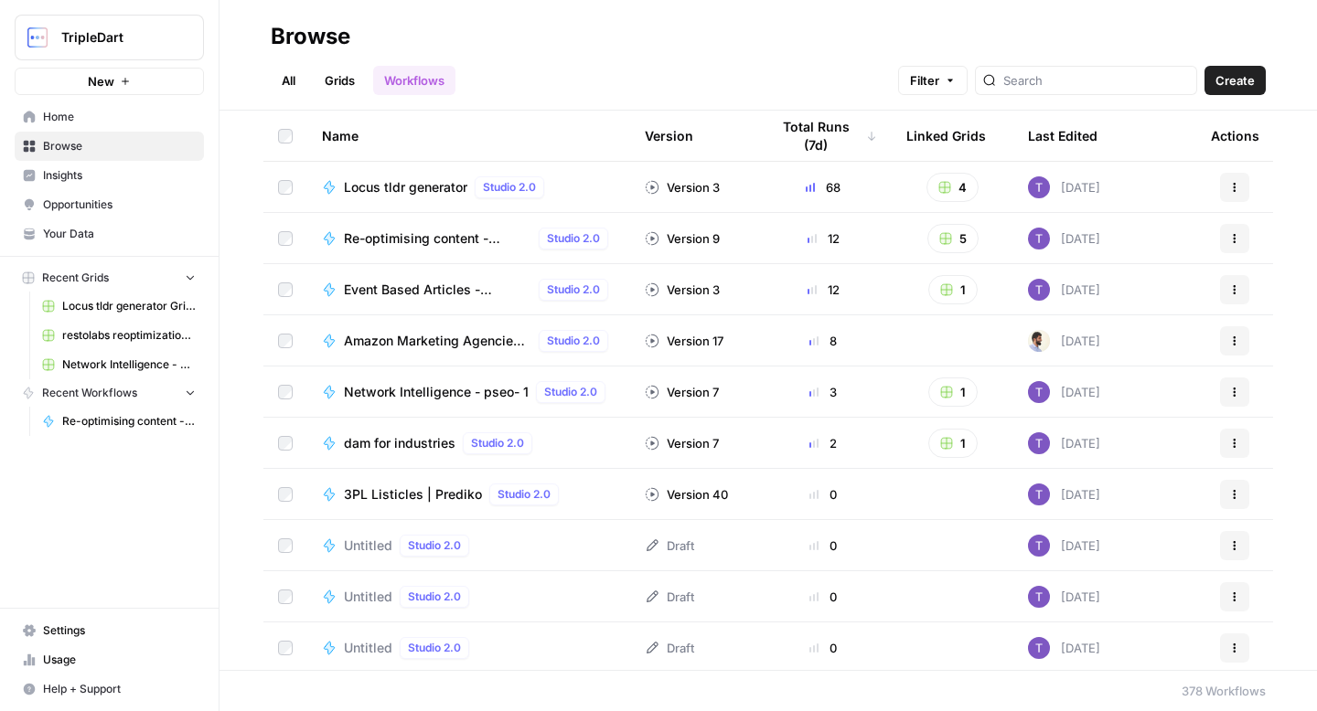
click at [392, 245] on span "Re-optimising content - RESTOLABS" at bounding box center [437, 238] width 187 height 18
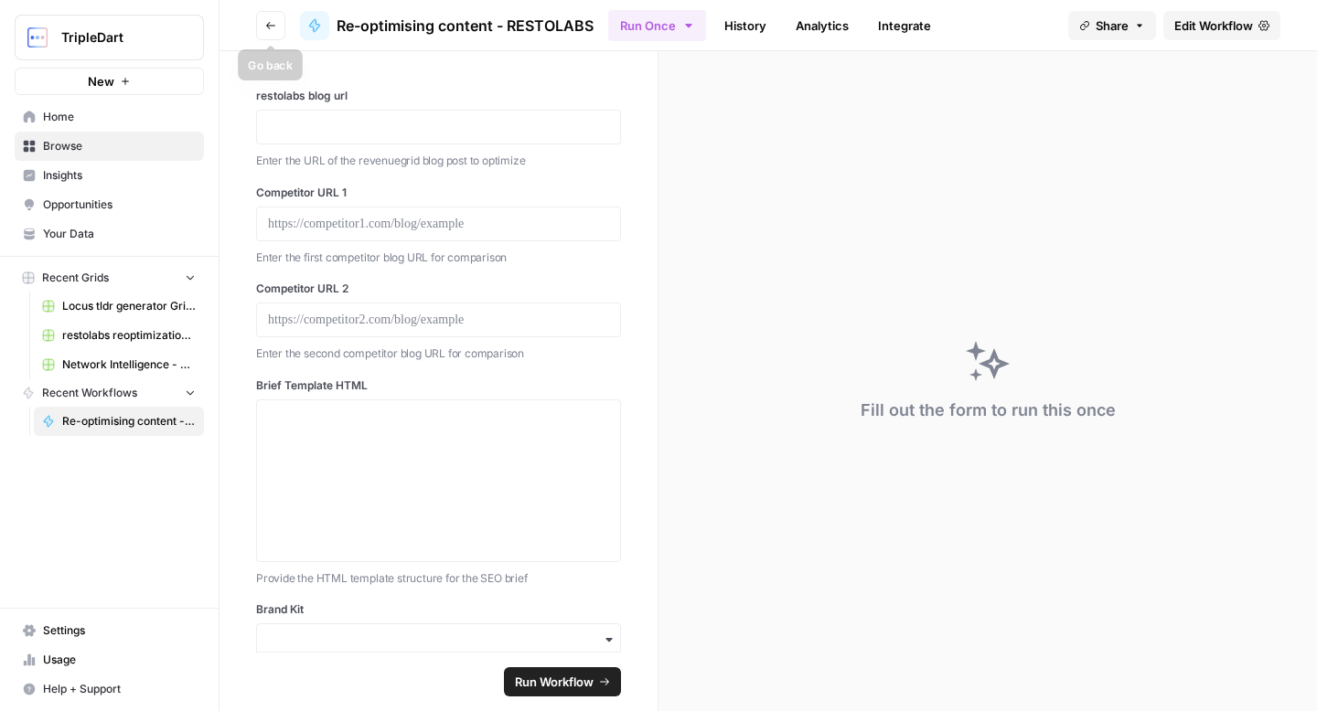
click at [270, 22] on icon "button" at bounding box center [270, 25] width 9 height 7
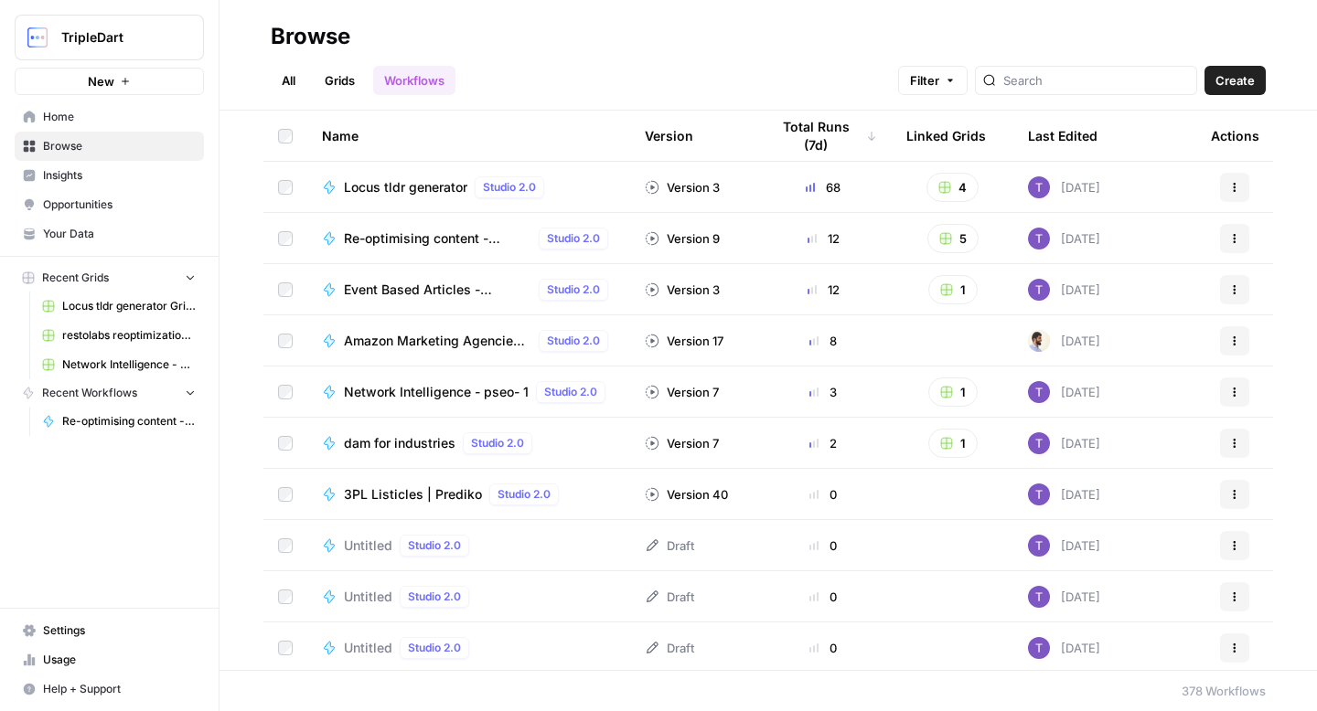
click at [1229, 235] on button "Actions" at bounding box center [1234, 238] width 29 height 29
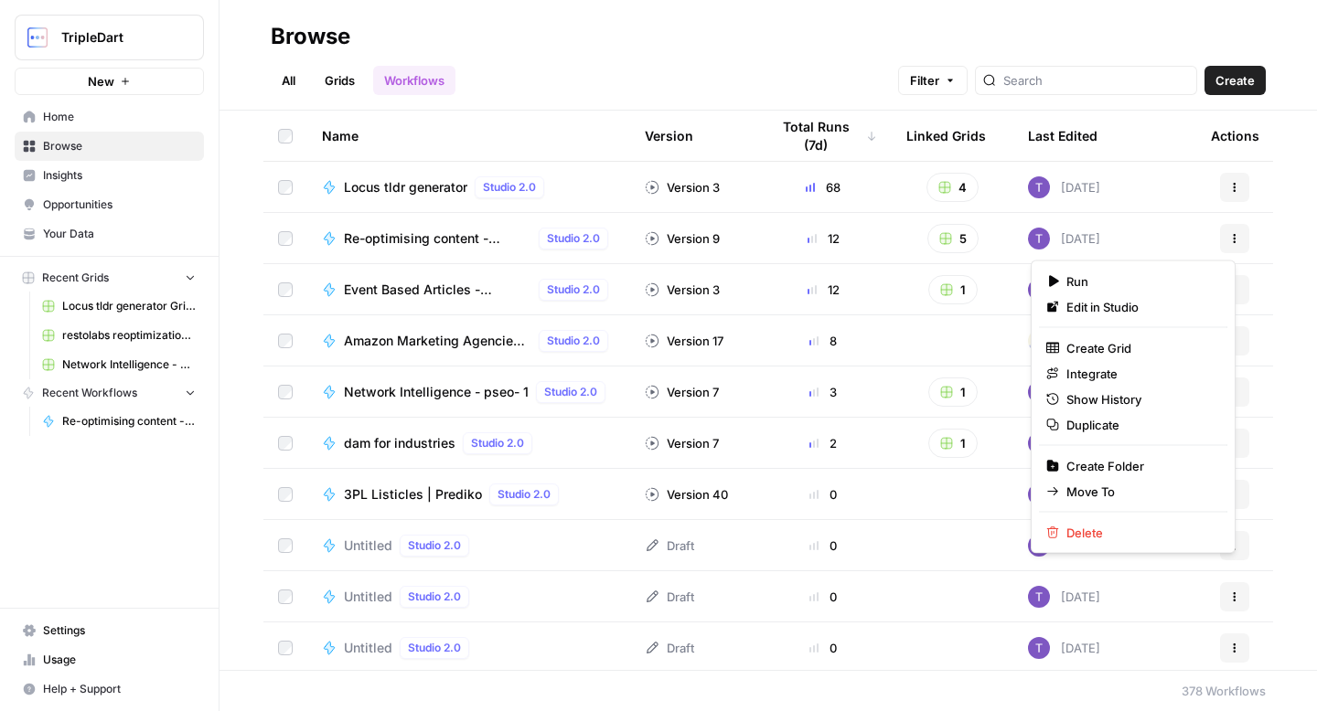
click at [405, 237] on span "Re-optimising content - RESTOLABS" at bounding box center [437, 238] width 187 height 18
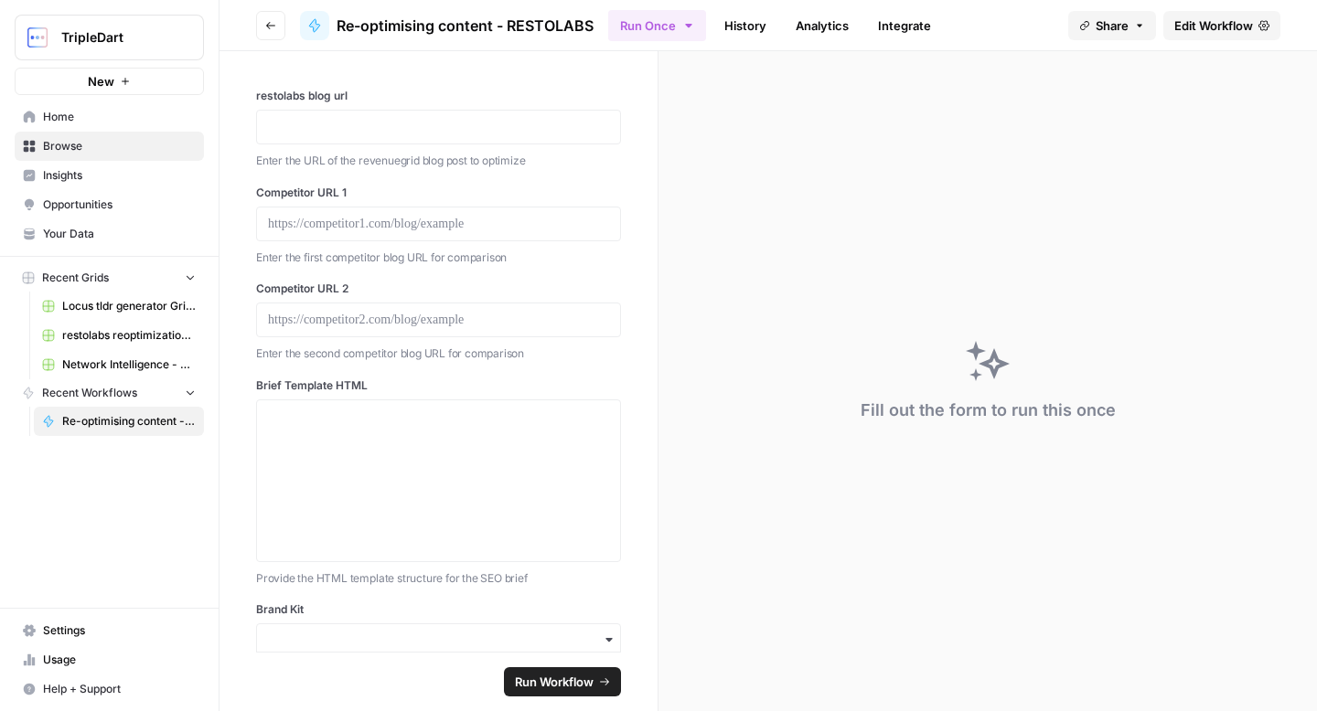
click at [1201, 25] on span "Edit Workflow" at bounding box center [1213, 25] width 79 height 18
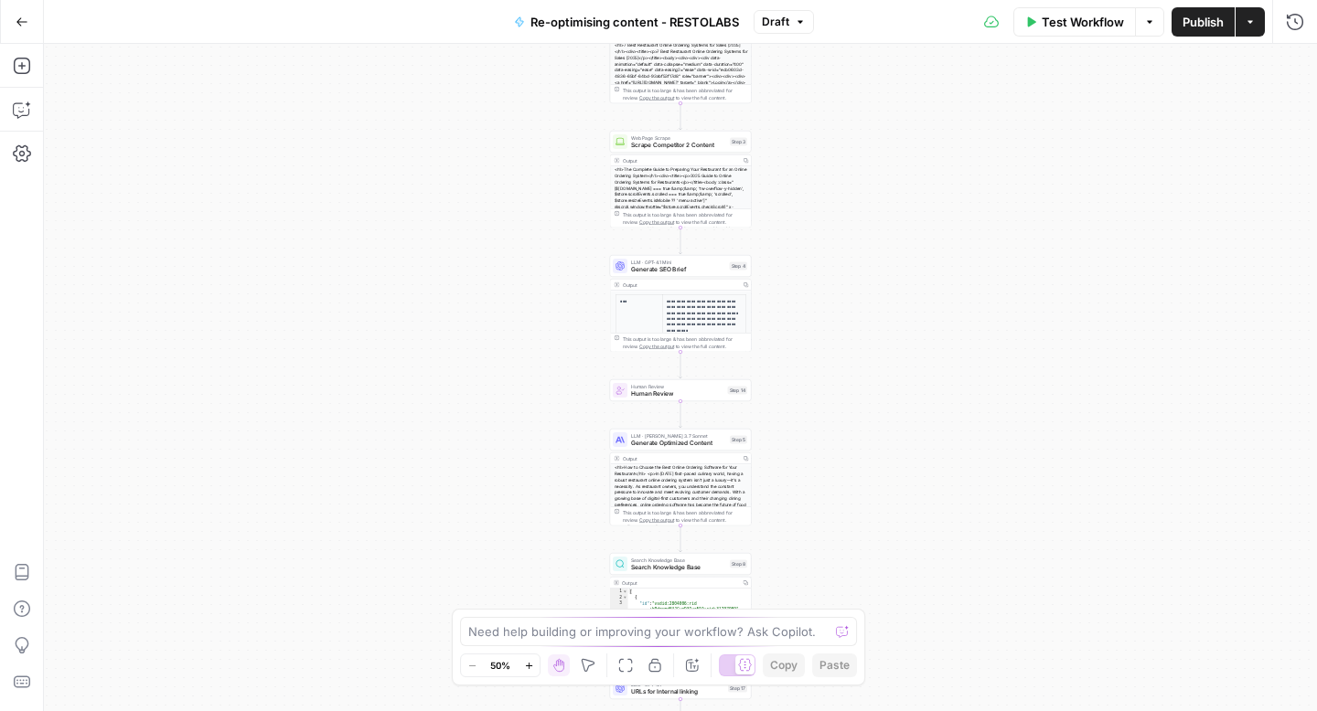
click at [500, 459] on div "**********" at bounding box center [680, 377] width 1273 height 667
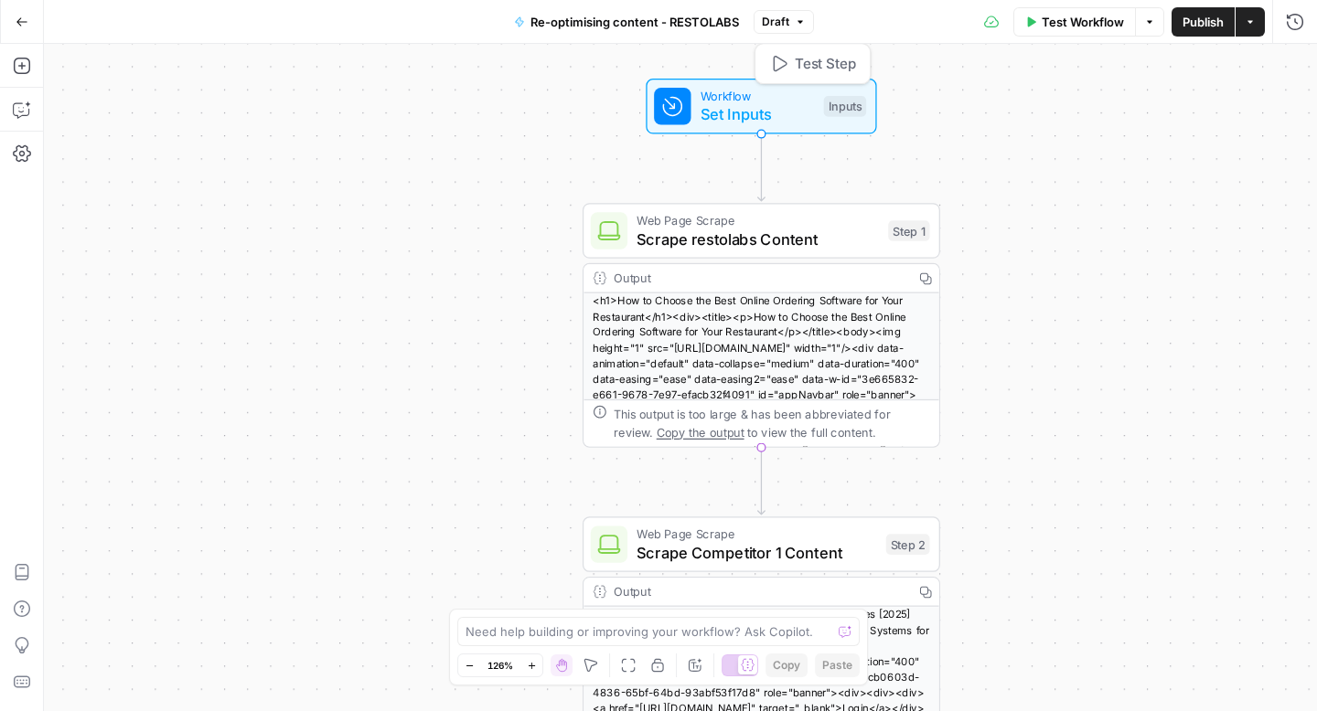
click at [799, 99] on span "Workflow" at bounding box center [757, 96] width 114 height 18
